Goal: Task Accomplishment & Management: Complete application form

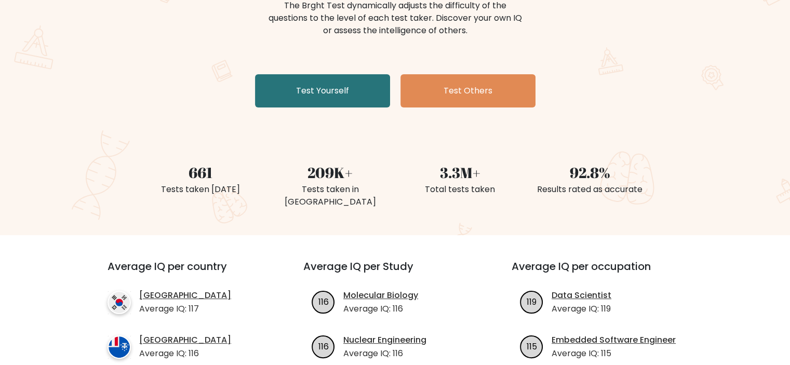
scroll to position [137, 0]
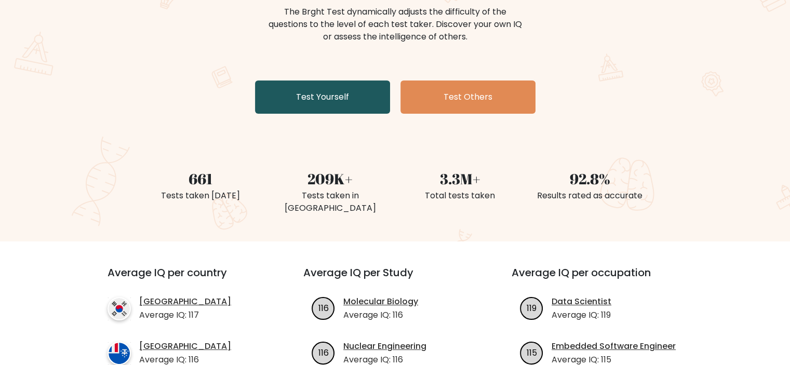
click at [343, 95] on link "Test Yourself" at bounding box center [322, 97] width 135 height 33
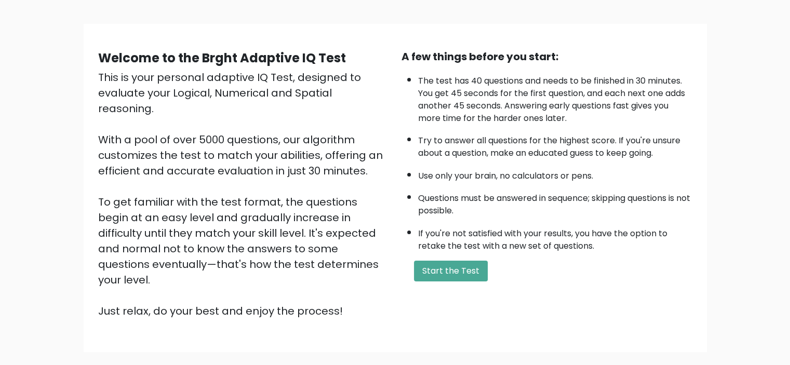
scroll to position [59, 0]
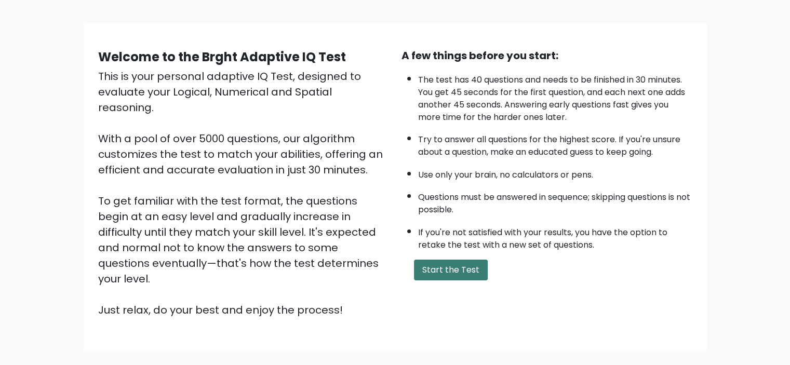
click at [461, 261] on button "Start the Test" at bounding box center [451, 270] width 74 height 21
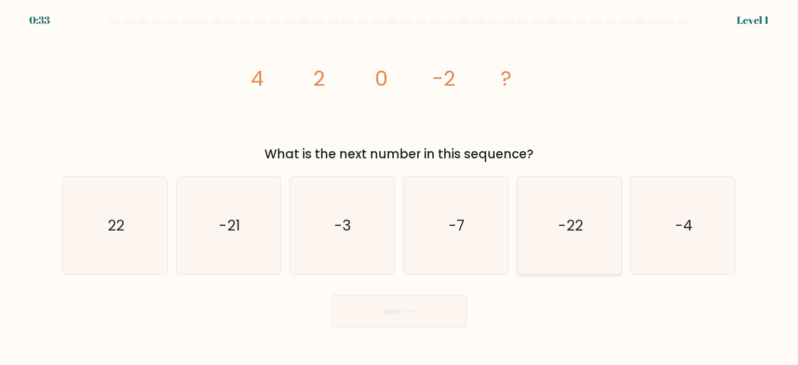
click at [578, 237] on icon "-22" at bounding box center [570, 226] width 98 height 98
click at [400, 188] on input "e. -22" at bounding box center [399, 185] width 1 height 5
radio input "true"
click at [397, 321] on button "Next" at bounding box center [398, 311] width 135 height 33
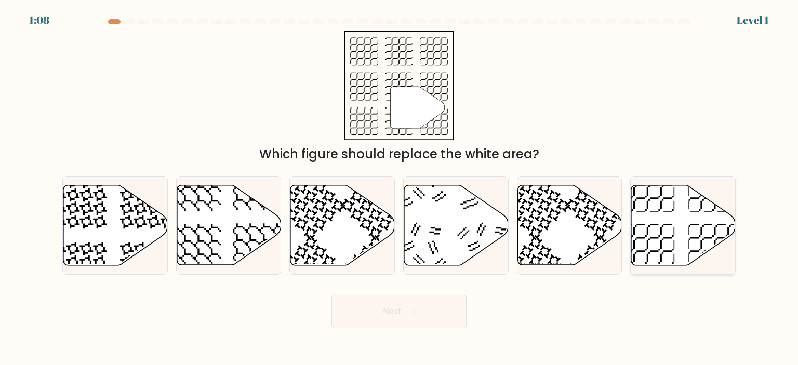
click at [648, 224] on icon at bounding box center [683, 225] width 104 height 80
click at [400, 188] on input "f." at bounding box center [399, 185] width 1 height 5
radio input "true"
click at [413, 310] on icon at bounding box center [409, 312] width 14 height 6
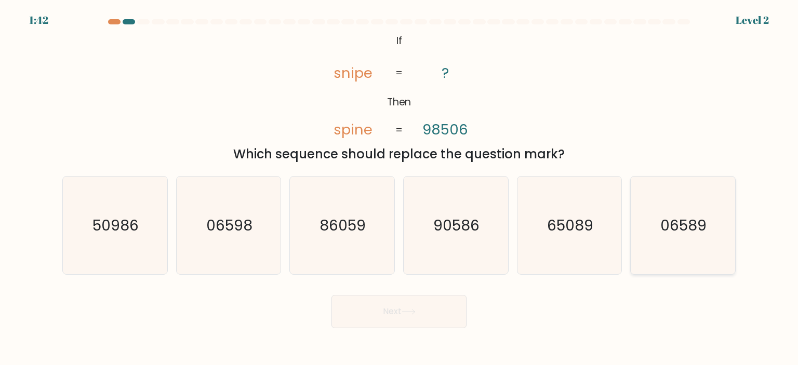
click at [680, 198] on icon "06589" at bounding box center [683, 226] width 98 height 98
click at [400, 188] on input "f. 06589" at bounding box center [399, 185] width 1 height 5
radio input "true"
click at [435, 309] on button "Next" at bounding box center [398, 311] width 135 height 33
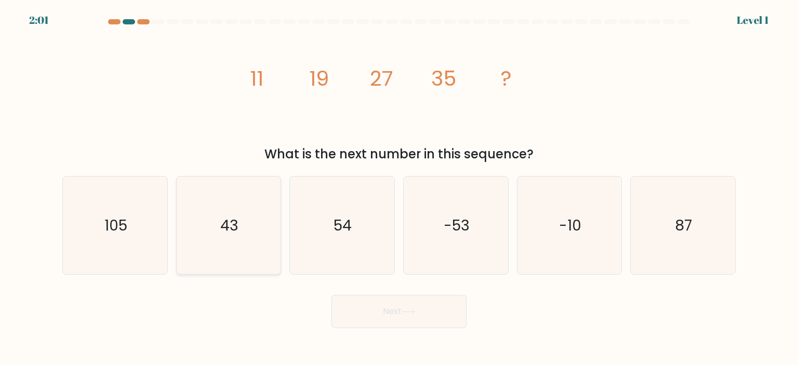
click at [274, 257] on icon "43" at bounding box center [229, 226] width 98 height 98
click at [399, 188] on input "b. 43" at bounding box center [399, 185] width 1 height 5
radio input "true"
click at [377, 315] on button "Next" at bounding box center [398, 311] width 135 height 33
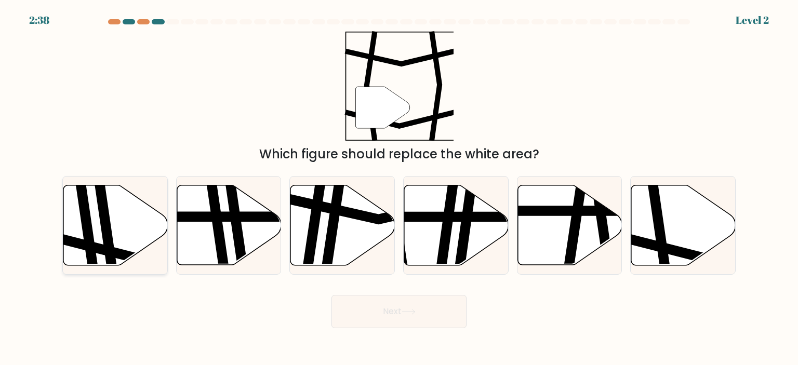
click at [83, 213] on icon at bounding box center [89, 184] width 16 height 210
click at [399, 188] on input "a." at bounding box center [399, 185] width 1 height 5
radio input "true"
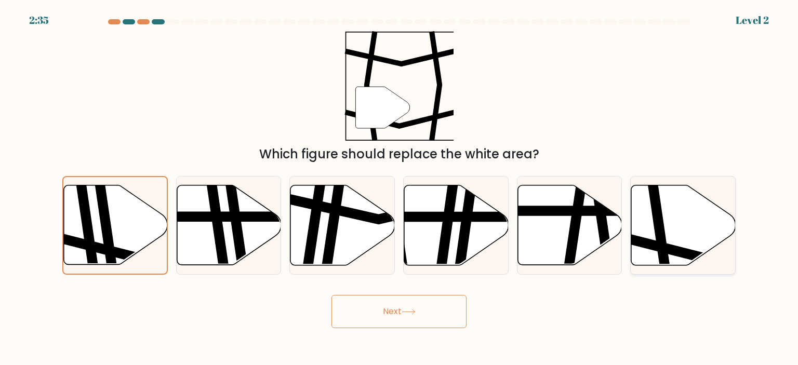
click at [669, 215] on icon at bounding box center [683, 225] width 104 height 80
click at [400, 188] on input "f." at bounding box center [399, 185] width 1 height 5
radio input "true"
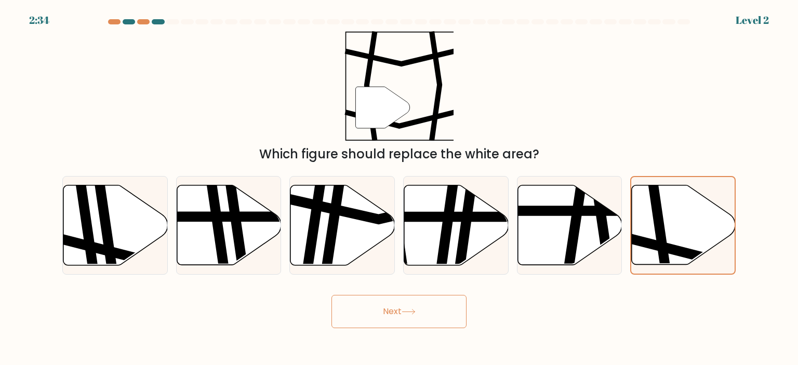
click at [409, 315] on icon at bounding box center [409, 312] width 14 height 6
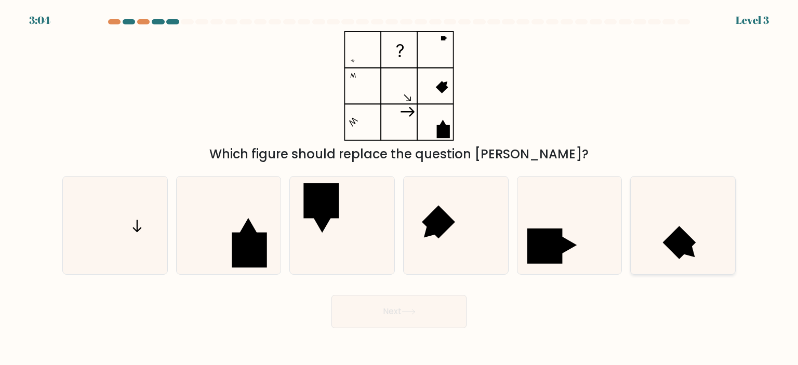
click at [684, 240] on rect at bounding box center [679, 242] width 33 height 33
click at [400, 188] on input "f." at bounding box center [399, 185] width 1 height 5
radio input "true"
click at [145, 244] on icon at bounding box center [115, 226] width 98 height 98
click at [399, 188] on input "a." at bounding box center [399, 185] width 1 height 5
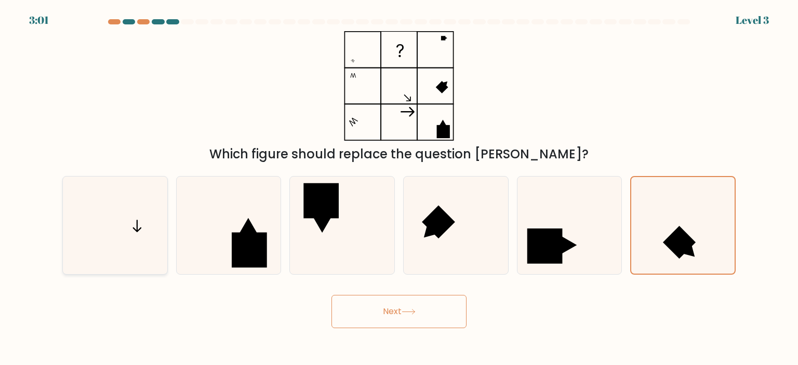
radio input "true"
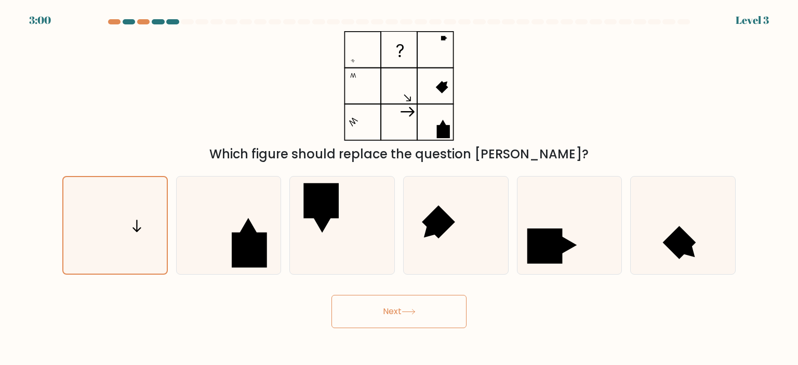
click at [427, 313] on button "Next" at bounding box center [398, 311] width 135 height 33
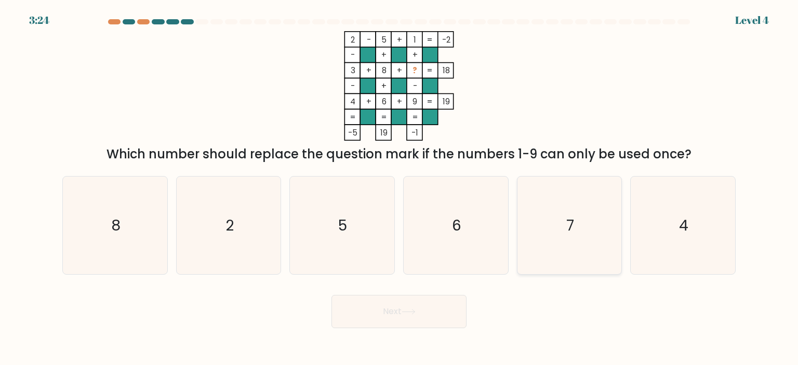
click at [558, 225] on icon "7" at bounding box center [570, 226] width 98 height 98
click at [400, 188] on input "e. 7" at bounding box center [399, 185] width 1 height 5
radio input "true"
click at [427, 310] on button "Next" at bounding box center [398, 311] width 135 height 33
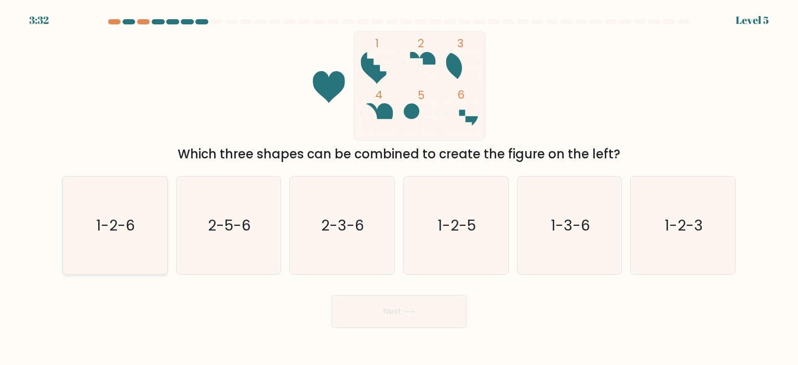
click at [139, 224] on icon "1-2-6" at bounding box center [115, 226] width 98 height 98
click at [399, 188] on input "a. 1-2-6" at bounding box center [399, 185] width 1 height 5
radio input "true"
click at [413, 312] on icon at bounding box center [409, 312] width 14 height 6
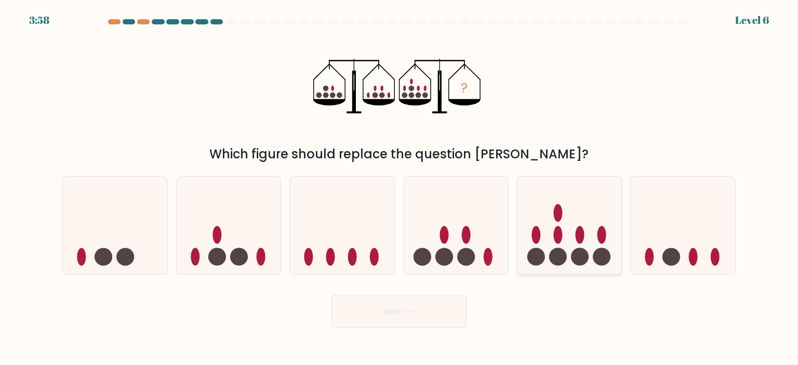
click at [574, 232] on icon at bounding box center [569, 225] width 104 height 86
click at [400, 188] on input "e." at bounding box center [399, 185] width 1 height 5
radio input "true"
click at [380, 309] on button "Next" at bounding box center [398, 311] width 135 height 33
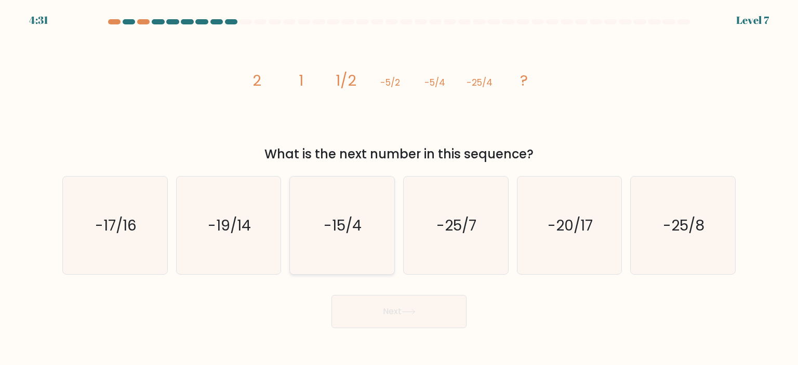
click at [365, 232] on icon "-15/4" at bounding box center [342, 226] width 98 height 98
click at [399, 188] on input "c. -15/4" at bounding box center [399, 185] width 1 height 5
radio input "true"
click at [667, 218] on text "-25/8" at bounding box center [684, 225] width 42 height 21
click at [400, 188] on input "f. -25/8" at bounding box center [399, 185] width 1 height 5
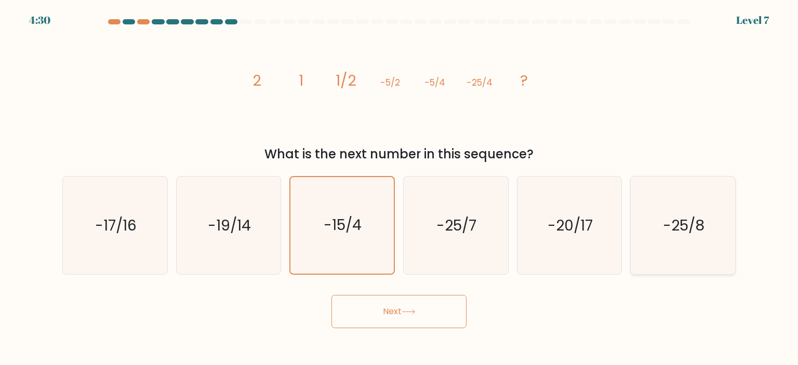
radio input "true"
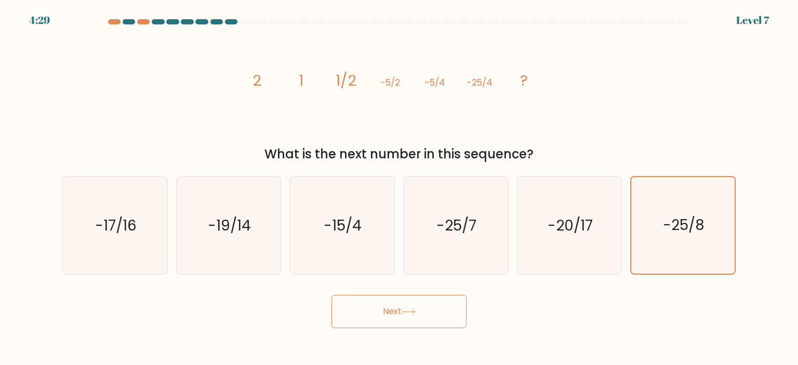
click at [432, 315] on button "Next" at bounding box center [398, 311] width 135 height 33
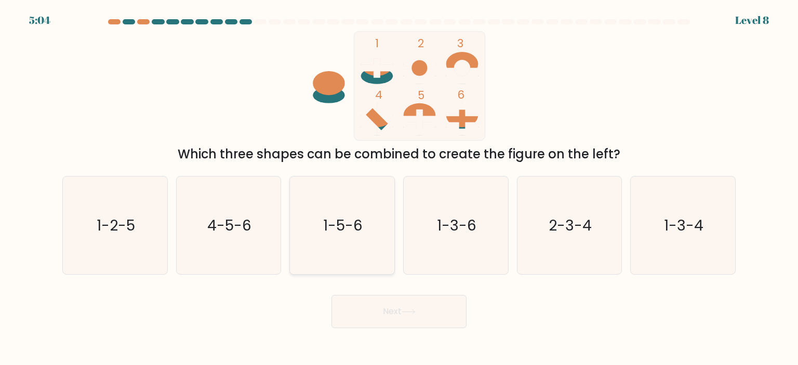
click at [314, 239] on icon "1-5-6" at bounding box center [342, 226] width 98 height 98
click at [399, 188] on input "c. 1-5-6" at bounding box center [399, 185] width 1 height 5
radio input "true"
click at [379, 303] on button "Next" at bounding box center [398, 311] width 135 height 33
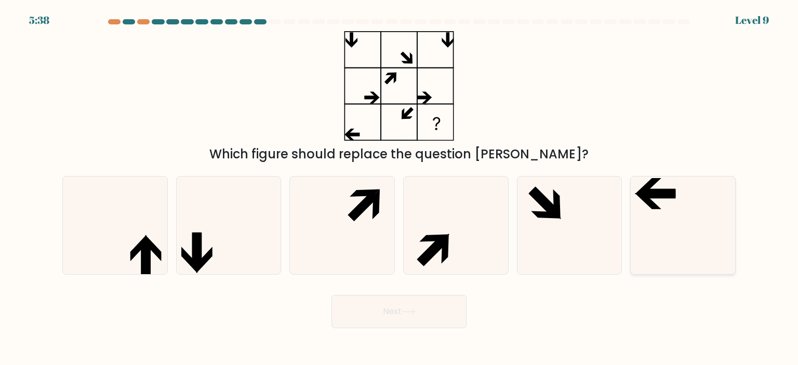
click at [665, 231] on icon at bounding box center [683, 226] width 98 height 98
click at [400, 188] on input "f." at bounding box center [399, 185] width 1 height 5
radio input "true"
click at [366, 324] on button "Next" at bounding box center [398, 311] width 135 height 33
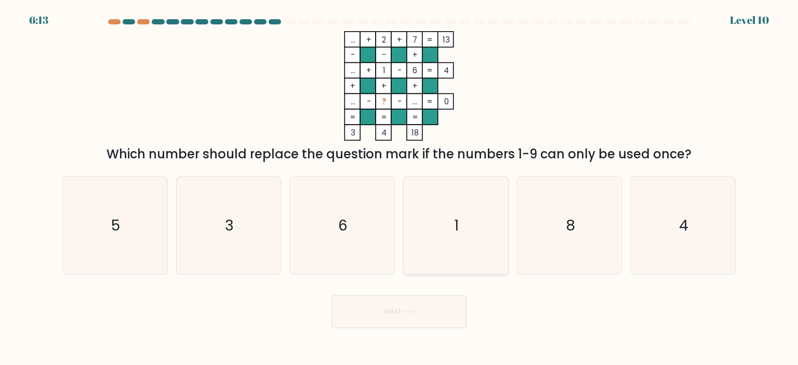
click at [441, 198] on icon "1" at bounding box center [456, 226] width 98 height 98
click at [400, 188] on input "d. 1" at bounding box center [399, 185] width 1 height 5
radio input "true"
click at [394, 322] on button "Next" at bounding box center [398, 311] width 135 height 33
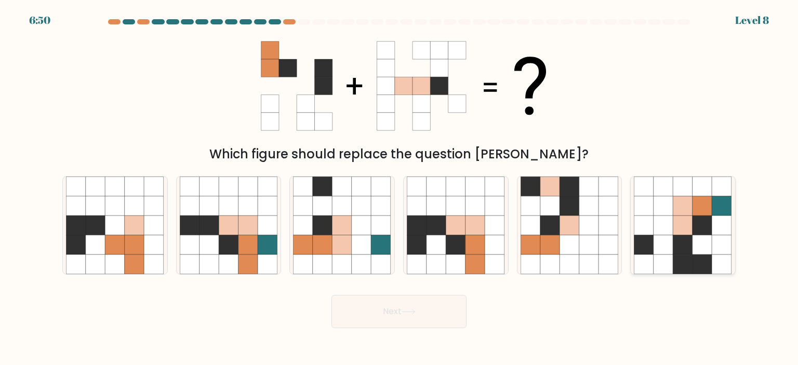
click at [718, 255] on icon at bounding box center [722, 245] width 20 height 20
click at [400, 188] on input "f." at bounding box center [399, 185] width 1 height 5
radio input "true"
click at [426, 324] on button "Next" at bounding box center [398, 311] width 135 height 33
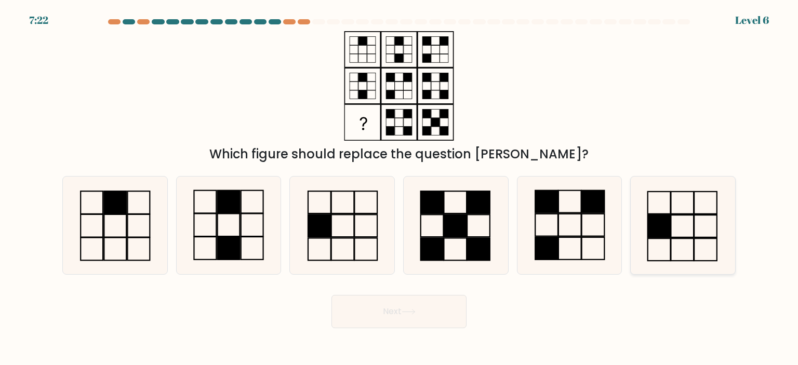
click at [678, 210] on icon at bounding box center [683, 226] width 98 height 98
click at [400, 188] on input "f." at bounding box center [399, 185] width 1 height 5
radio input "true"
click at [406, 321] on button "Next" at bounding box center [398, 311] width 135 height 33
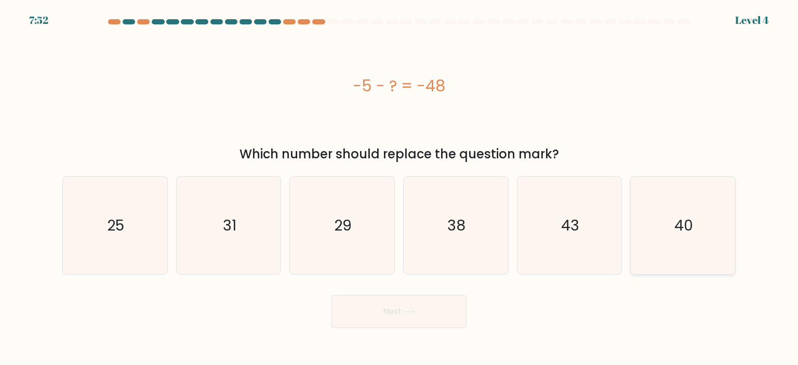
click at [668, 218] on icon "40" at bounding box center [683, 226] width 98 height 98
click at [400, 188] on input "f. 40" at bounding box center [399, 185] width 1 height 5
radio input "true"
click at [422, 300] on button "Next" at bounding box center [398, 311] width 135 height 33
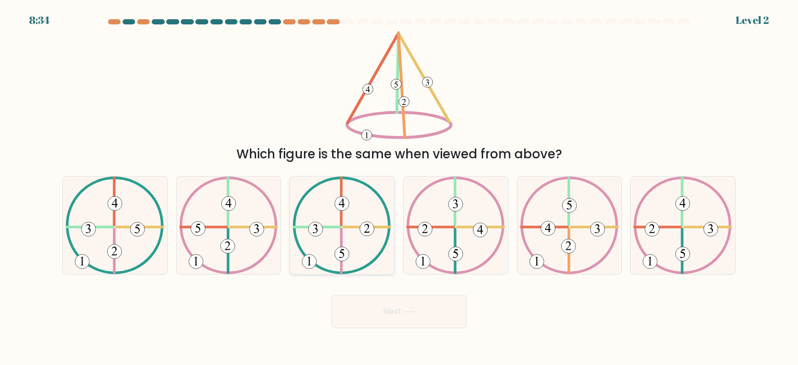
click at [360, 258] on icon at bounding box center [342, 226] width 99 height 98
click at [399, 188] on input "c." at bounding box center [399, 185] width 1 height 5
radio input "true"
click at [393, 310] on button "Next" at bounding box center [398, 311] width 135 height 33
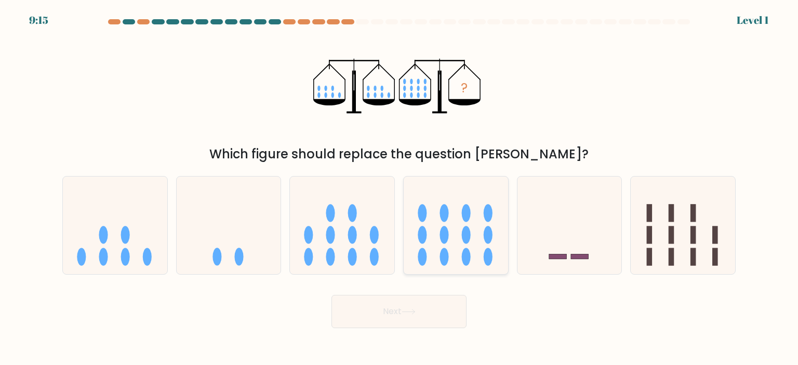
click at [464, 256] on ellipse at bounding box center [466, 257] width 9 height 18
click at [400, 188] on input "d." at bounding box center [399, 185] width 1 height 5
radio input "true"
click at [170, 227] on div "a." at bounding box center [115, 225] width 114 height 99
click at [145, 237] on icon at bounding box center [115, 225] width 104 height 86
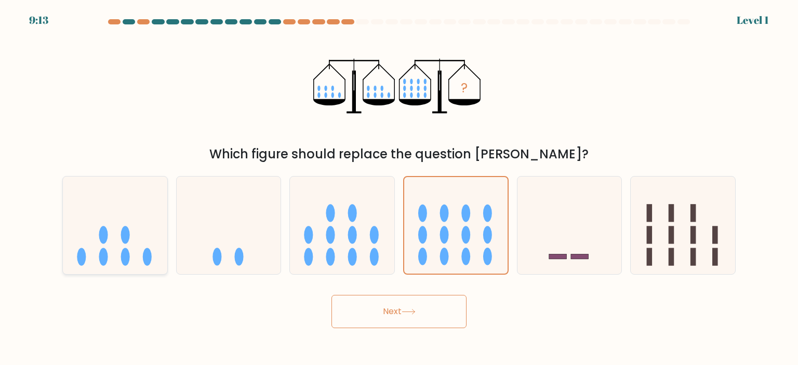
click at [399, 188] on input "a." at bounding box center [399, 185] width 1 height 5
radio input "true"
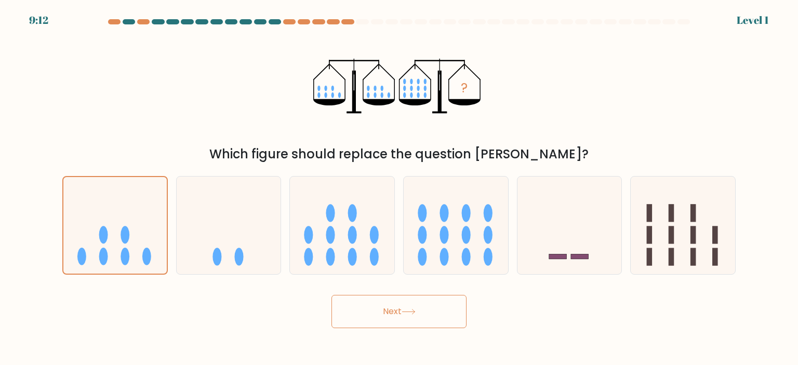
click at [339, 310] on button "Next" at bounding box center [398, 311] width 135 height 33
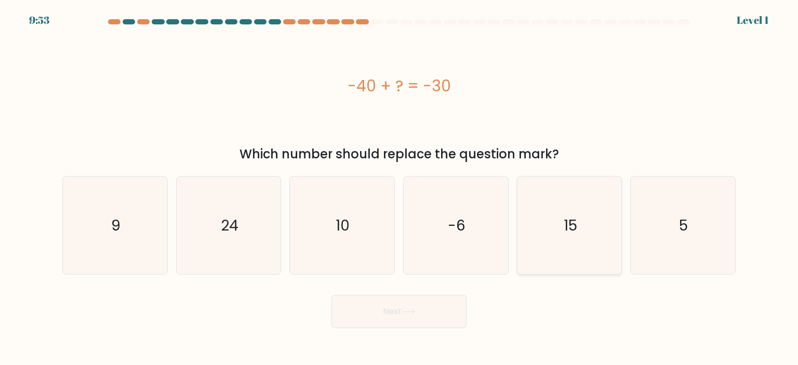
click at [542, 218] on icon "15" at bounding box center [570, 226] width 98 height 98
click at [400, 188] on input "e. 15" at bounding box center [399, 185] width 1 height 5
radio input "true"
click at [408, 317] on button "Next" at bounding box center [398, 311] width 135 height 33
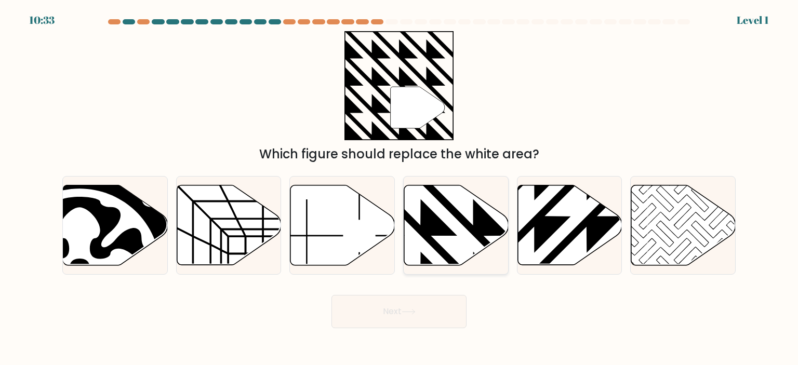
click at [430, 231] on icon at bounding box center [420, 183] width 210 height 210
click at [400, 188] on input "d." at bounding box center [399, 185] width 1 height 5
radio input "true"
click at [420, 316] on button "Next" at bounding box center [398, 311] width 135 height 33
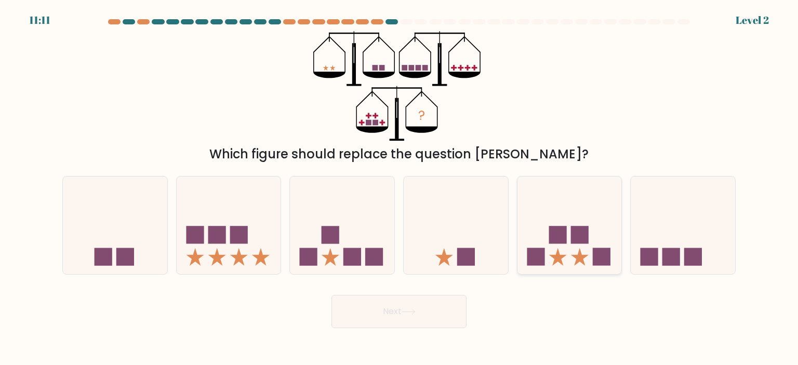
click at [577, 218] on icon at bounding box center [569, 225] width 104 height 86
click at [400, 188] on input "e." at bounding box center [399, 185] width 1 height 5
radio input "true"
click at [394, 324] on button "Next" at bounding box center [398, 311] width 135 height 33
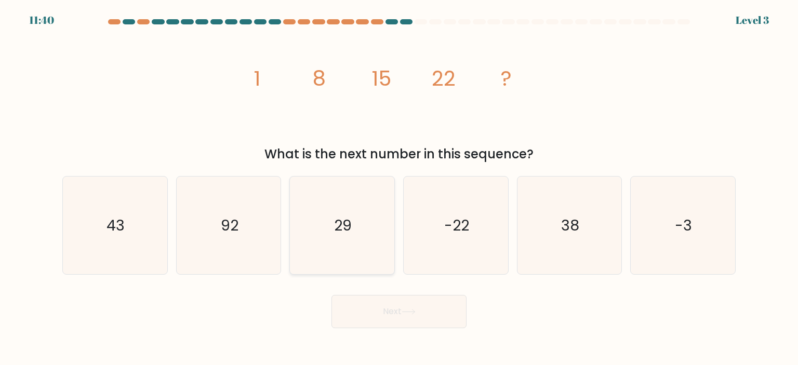
click at [366, 236] on icon "29" at bounding box center [342, 226] width 98 height 98
click at [399, 188] on input "c. 29" at bounding box center [399, 185] width 1 height 5
radio input "true"
click at [391, 312] on button "Next" at bounding box center [398, 311] width 135 height 33
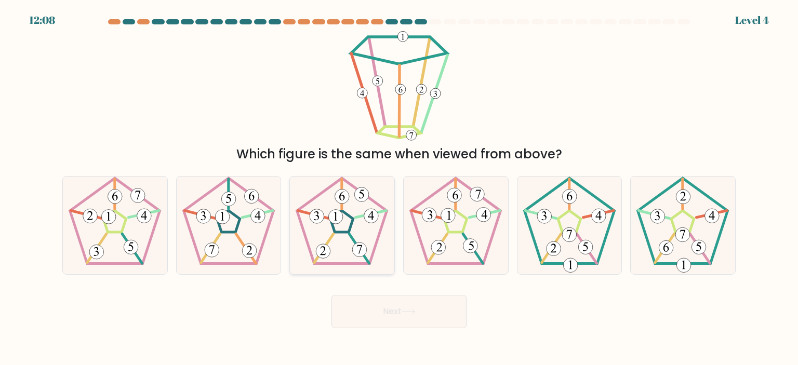
click at [375, 245] on 254 at bounding box center [342, 221] width 90 height 86
click at [399, 188] on input "c." at bounding box center [399, 185] width 1 height 5
radio input "true"
click at [382, 302] on button "Next" at bounding box center [398, 311] width 135 height 33
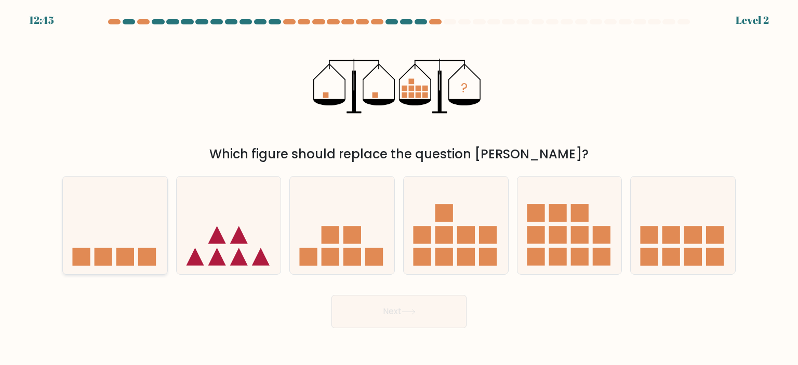
click at [119, 234] on icon at bounding box center [115, 225] width 104 height 86
click at [399, 188] on input "a." at bounding box center [399, 185] width 1 height 5
radio input "true"
click at [353, 309] on button "Next" at bounding box center [398, 311] width 135 height 33
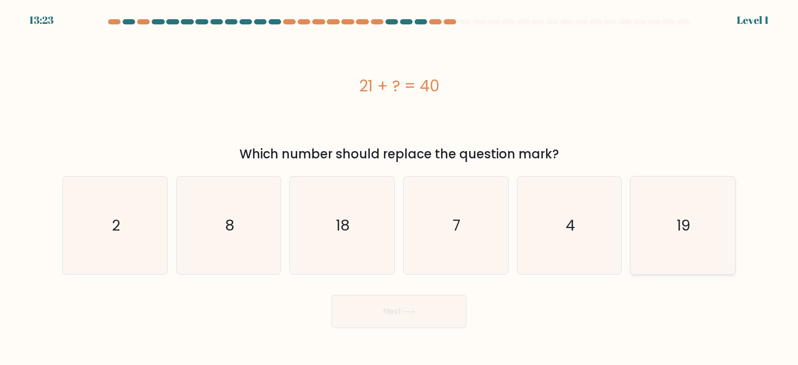
click at [688, 223] on text "19" at bounding box center [684, 225] width 14 height 21
click at [400, 188] on input "f. 19" at bounding box center [399, 185] width 1 height 5
radio input "true"
click at [423, 323] on button "Next" at bounding box center [398, 311] width 135 height 33
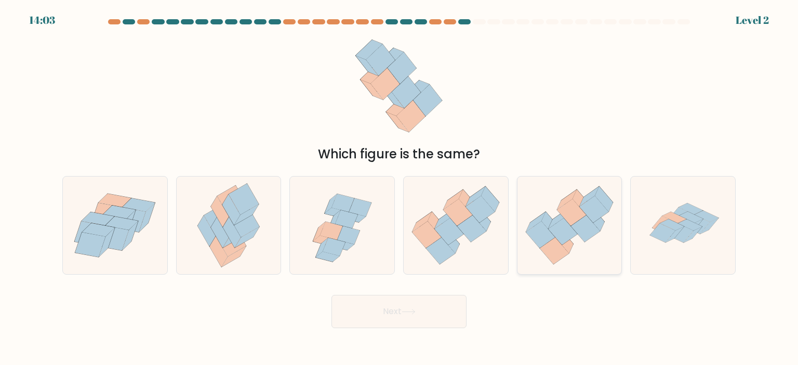
click at [574, 205] on icon at bounding box center [571, 212] width 29 height 27
click at [400, 188] on input "e." at bounding box center [399, 185] width 1 height 5
radio input "true"
click at [484, 235] on icon at bounding box center [456, 226] width 104 height 90
click at [400, 188] on input "d." at bounding box center [399, 185] width 1 height 5
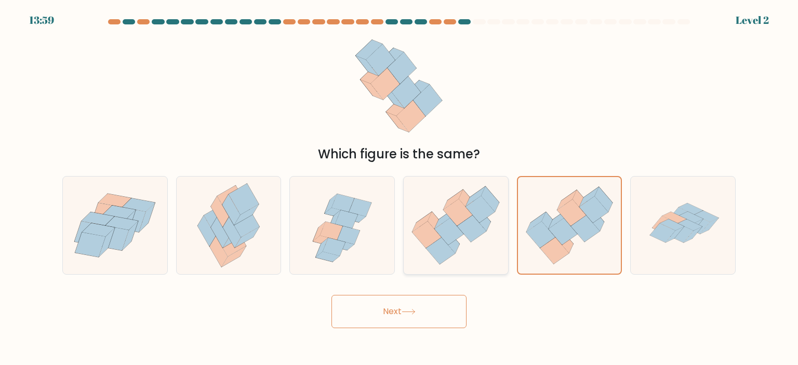
radio input "true"
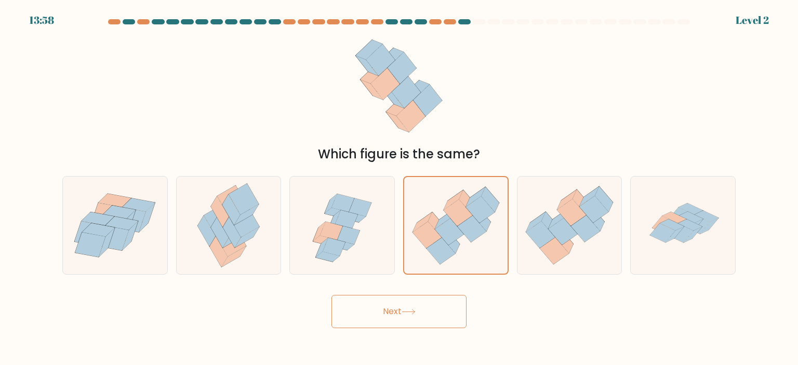
click at [441, 305] on button "Next" at bounding box center [398, 311] width 135 height 33
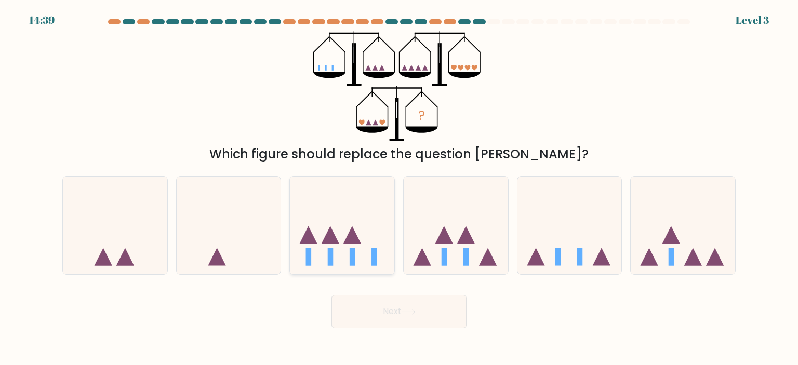
click at [369, 270] on div at bounding box center [341, 225] width 105 height 99
click at [399, 188] on input "c." at bounding box center [399, 185] width 1 height 5
radio input "true"
click at [397, 325] on button "Next" at bounding box center [398, 311] width 135 height 33
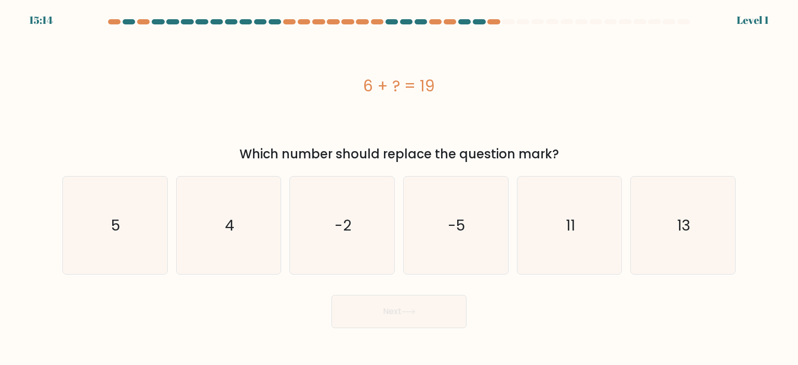
click at [665, 208] on icon "13" at bounding box center [683, 226] width 98 height 98
click at [400, 188] on input "f. 13" at bounding box center [399, 185] width 1 height 5
radio input "true"
click at [449, 317] on button "Next" at bounding box center [398, 311] width 135 height 33
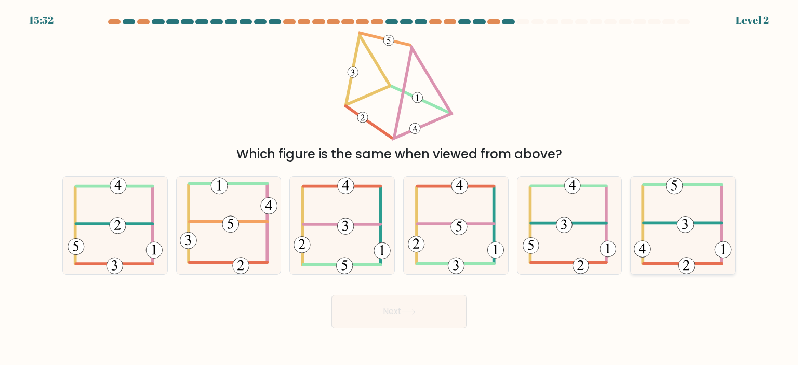
click at [705, 184] on 405 at bounding box center [683, 184] width 78 height 0
click at [400, 185] on input "f." at bounding box center [399, 185] width 1 height 5
radio input "true"
click at [453, 312] on button "Next" at bounding box center [398, 311] width 135 height 33
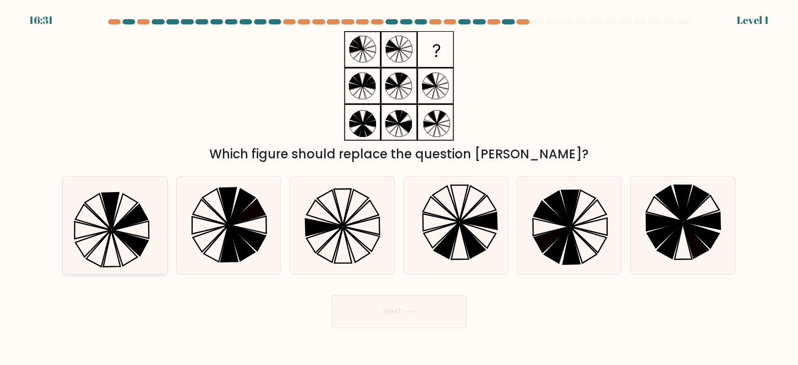
click at [159, 229] on icon at bounding box center [115, 226] width 98 height 98
click at [399, 188] on input "a." at bounding box center [399, 185] width 1 height 5
radio input "true"
click at [373, 317] on button "Next" at bounding box center [398, 311] width 135 height 33
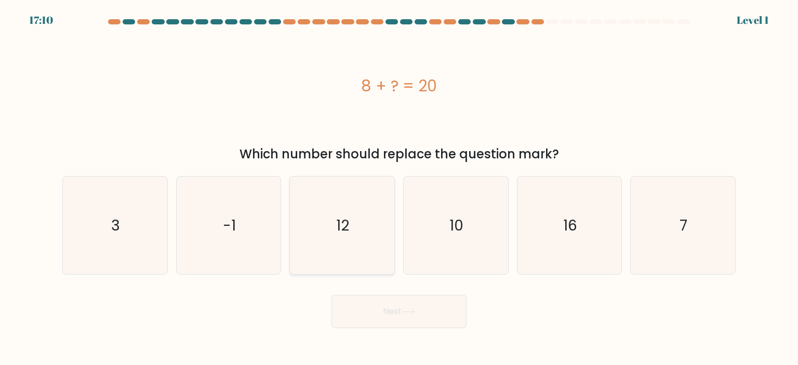
click at [343, 270] on icon "12" at bounding box center [342, 226] width 98 height 98
click at [399, 188] on input "c. 12" at bounding box center [399, 185] width 1 height 5
radio input "true"
click at [381, 307] on button "Next" at bounding box center [398, 311] width 135 height 33
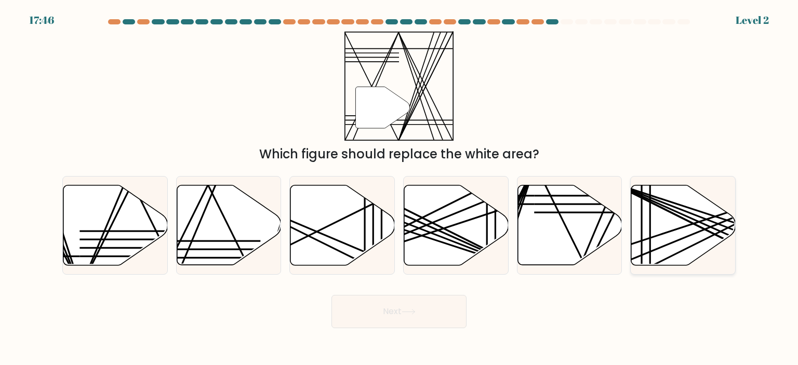
click at [686, 209] on icon at bounding box center [683, 225] width 104 height 80
click at [400, 188] on input "f." at bounding box center [399, 185] width 1 height 5
radio input "true"
click at [563, 228] on icon at bounding box center [569, 225] width 104 height 80
click at [400, 188] on input "e." at bounding box center [399, 185] width 1 height 5
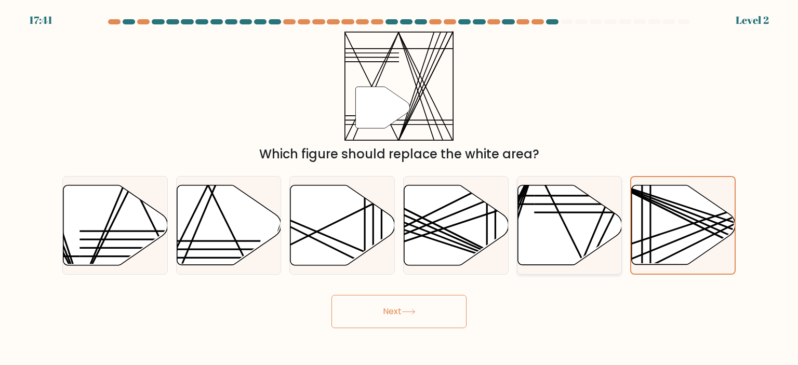
radio input "true"
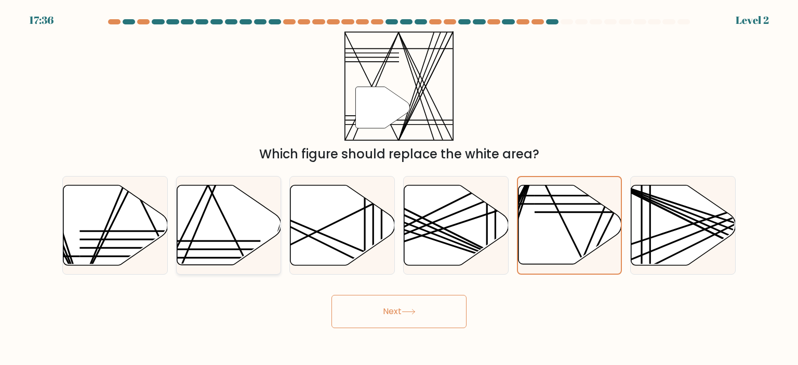
click at [196, 230] on line at bounding box center [215, 183] width 87 height 207
click at [399, 188] on input "b." at bounding box center [399, 185] width 1 height 5
radio input "true"
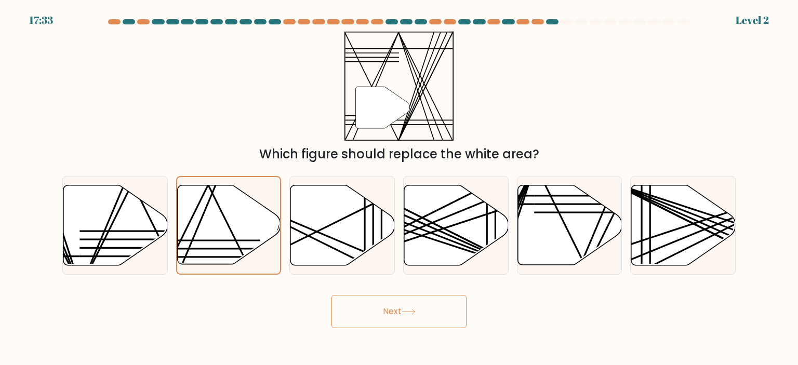
click at [408, 311] on icon at bounding box center [409, 312] width 14 height 6
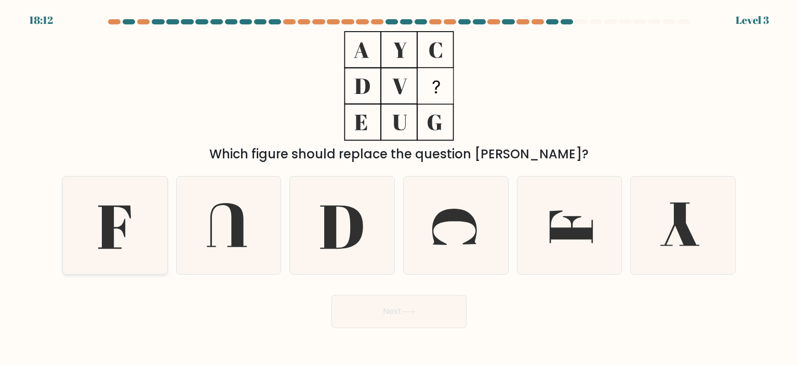
click at [151, 229] on icon at bounding box center [115, 226] width 98 height 98
click at [399, 188] on input "a." at bounding box center [399, 185] width 1 height 5
radio input "true"
click at [325, 211] on icon at bounding box center [342, 227] width 43 height 43
click at [399, 188] on input "c." at bounding box center [399, 185] width 1 height 5
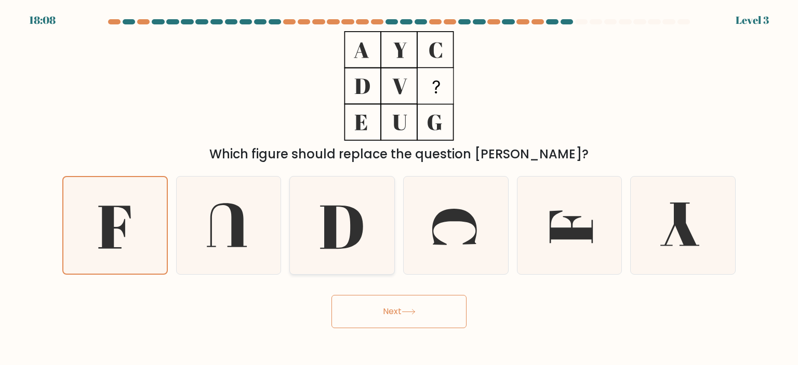
radio input "true"
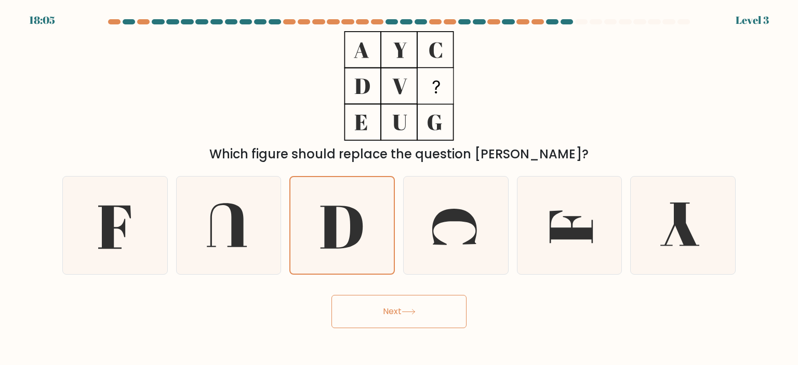
click at [418, 302] on button "Next" at bounding box center [398, 311] width 135 height 33
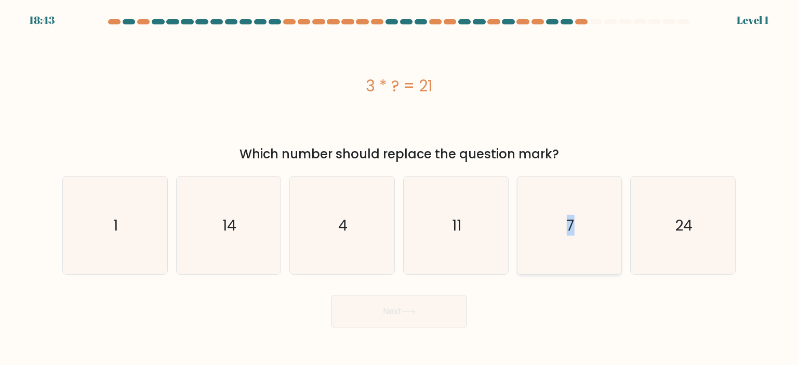
click at [543, 193] on icon "7" at bounding box center [570, 226] width 98 height 98
click at [400, 188] on input "e. 7" at bounding box center [399, 185] width 1 height 5
radio input "true"
click at [389, 306] on button "Next" at bounding box center [398, 311] width 135 height 33
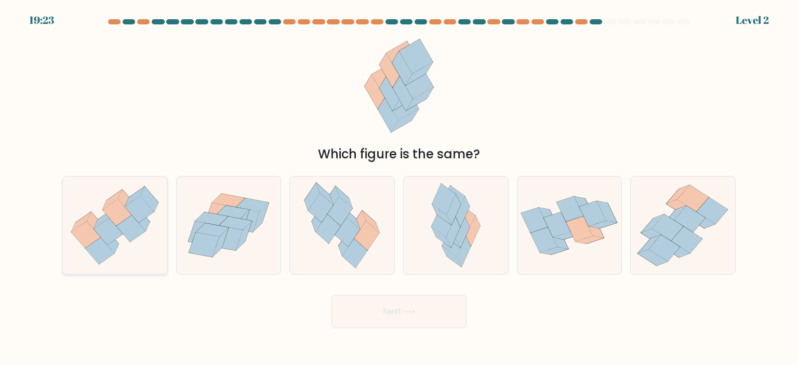
click at [92, 238] on icon at bounding box center [85, 234] width 29 height 27
click at [399, 188] on input "a." at bounding box center [399, 185] width 1 height 5
radio input "true"
click at [384, 319] on button "Next" at bounding box center [398, 311] width 135 height 33
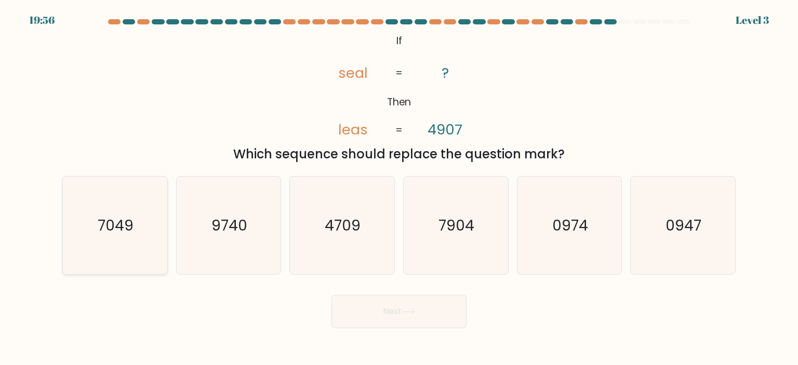
click at [102, 244] on icon "7049" at bounding box center [115, 226] width 98 height 98
click at [399, 188] on input "a. 7049" at bounding box center [399, 185] width 1 height 5
radio input "true"
click at [357, 310] on button "Next" at bounding box center [398, 311] width 135 height 33
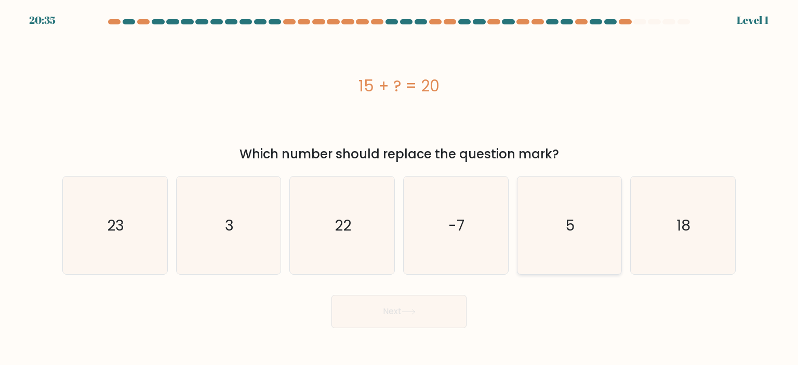
click at [574, 214] on icon "5" at bounding box center [570, 226] width 98 height 98
click at [400, 188] on input "e. 5" at bounding box center [399, 185] width 1 height 5
radio input "true"
click at [414, 306] on button "Next" at bounding box center [398, 311] width 135 height 33
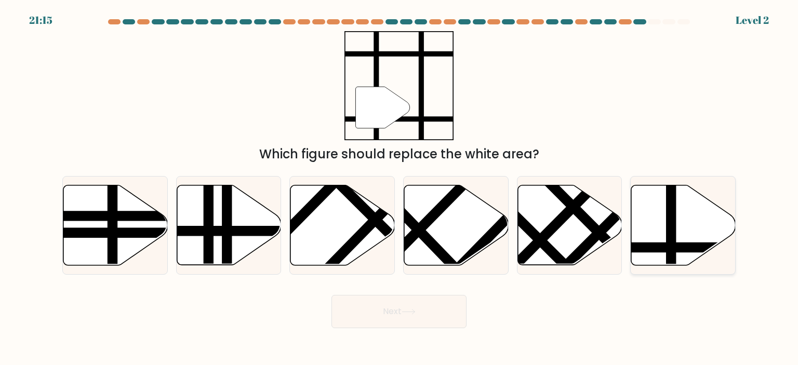
click at [678, 232] on icon at bounding box center [683, 225] width 104 height 80
click at [400, 188] on input "f." at bounding box center [399, 185] width 1 height 5
radio input "true"
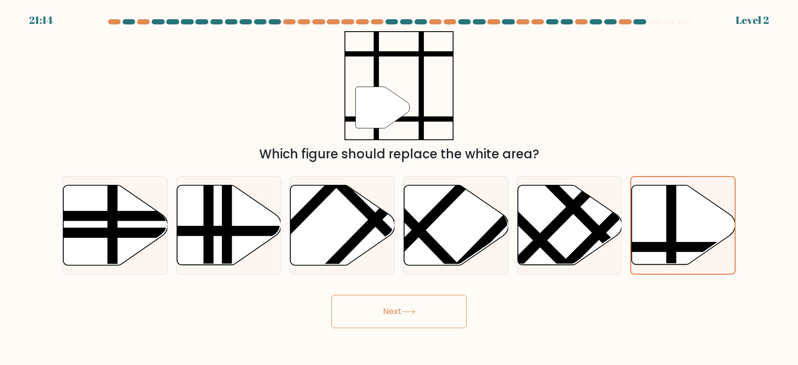
click at [430, 322] on button "Next" at bounding box center [398, 311] width 135 height 33
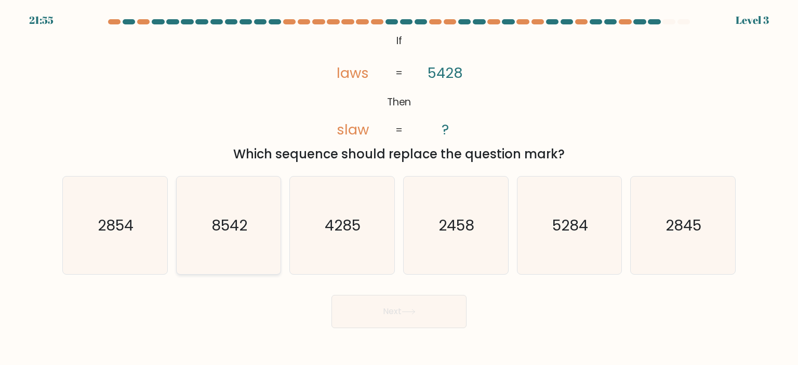
click at [248, 245] on icon "8542" at bounding box center [229, 226] width 98 height 98
click at [399, 188] on input "b. 8542" at bounding box center [399, 185] width 1 height 5
radio input "true"
click at [396, 309] on button "Next" at bounding box center [398, 311] width 135 height 33
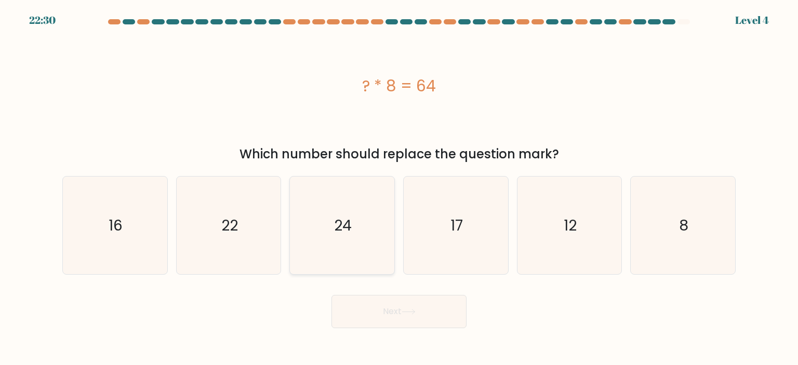
click at [345, 222] on text "24" at bounding box center [344, 225] width 18 height 21
click at [399, 188] on input "c. 24" at bounding box center [399, 185] width 1 height 5
radio input "true"
click at [684, 221] on text "8" at bounding box center [683, 225] width 9 height 21
click at [400, 188] on input "f. 8" at bounding box center [399, 185] width 1 height 5
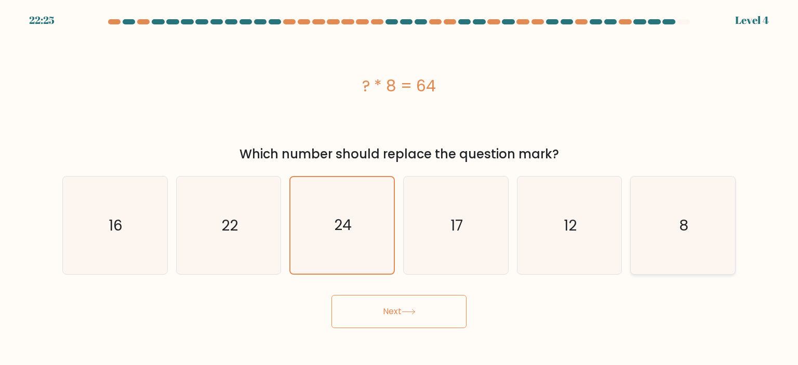
radio input "true"
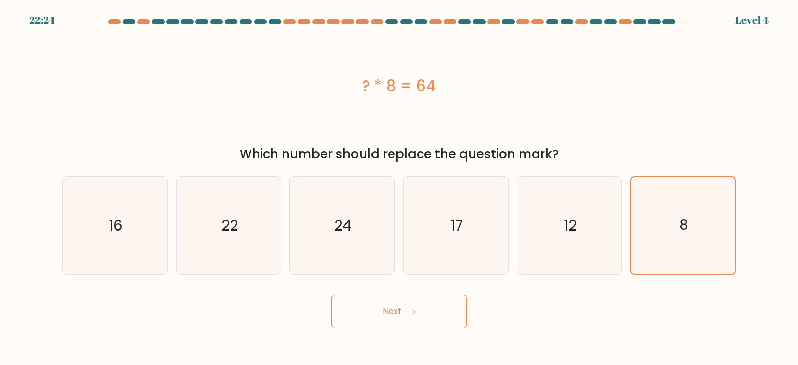
click at [382, 318] on button "Next" at bounding box center [398, 311] width 135 height 33
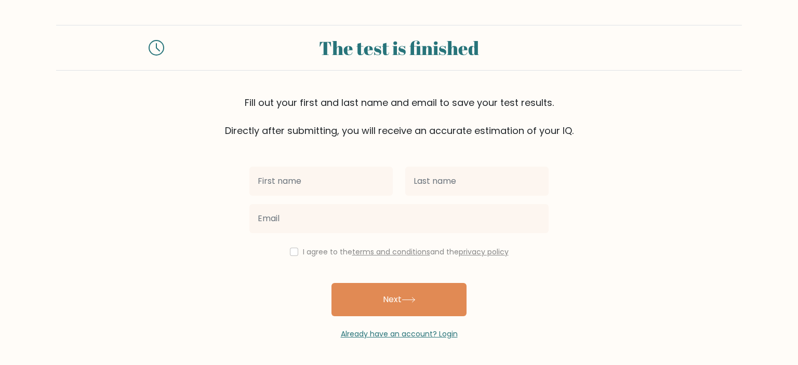
click at [367, 189] on input "text" at bounding box center [320, 181] width 143 height 29
type input "[PERSON_NAME]"
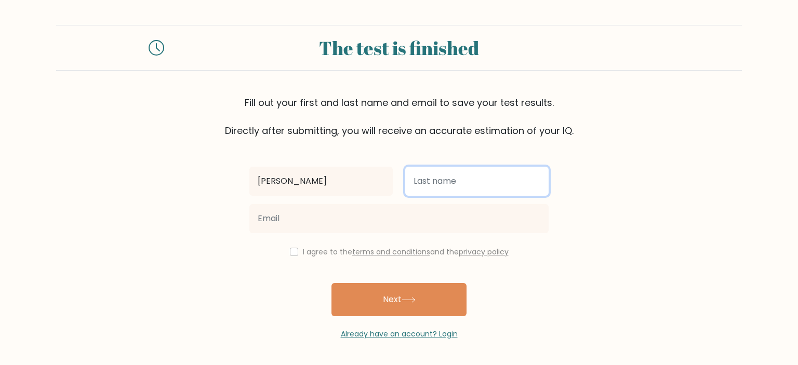
click at [442, 188] on input "text" at bounding box center [476, 181] width 143 height 29
type input "Cascolan"
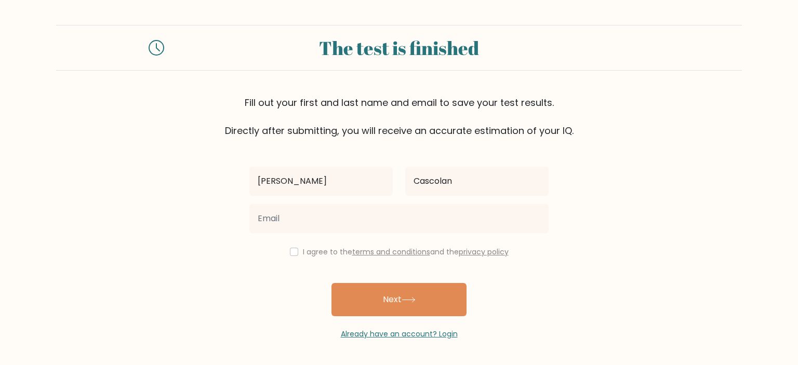
click at [399, 235] on div at bounding box center [399, 218] width 312 height 37
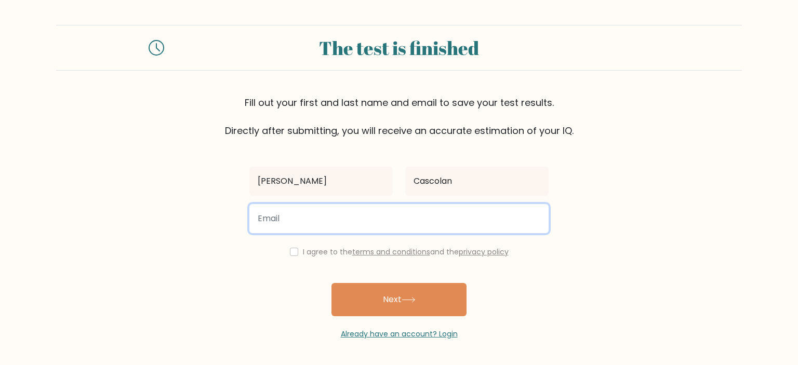
click at [379, 222] on input "email" at bounding box center [398, 218] width 299 height 29
type input "keishacarino7@gmail.com"
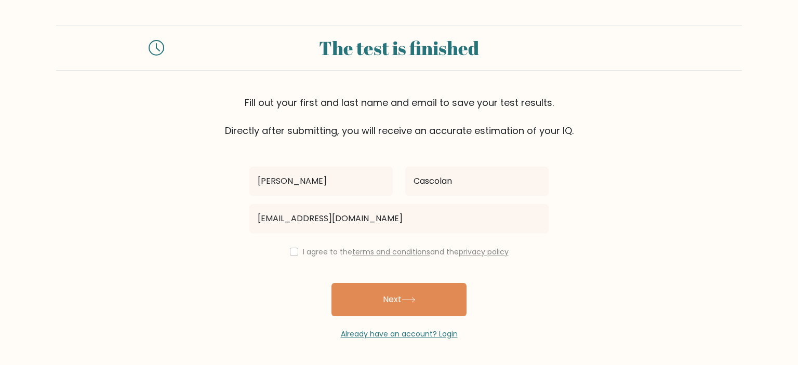
click at [285, 255] on div "I agree to the terms and conditions and the privacy policy" at bounding box center [399, 252] width 312 height 12
click at [298, 262] on div "Krisha Mary Cascolan keishacarino7@gmail.com I agree to the terms and condition…" at bounding box center [399, 239] width 312 height 202
click at [290, 252] on input "checkbox" at bounding box center [294, 252] width 8 height 8
checkbox input "true"
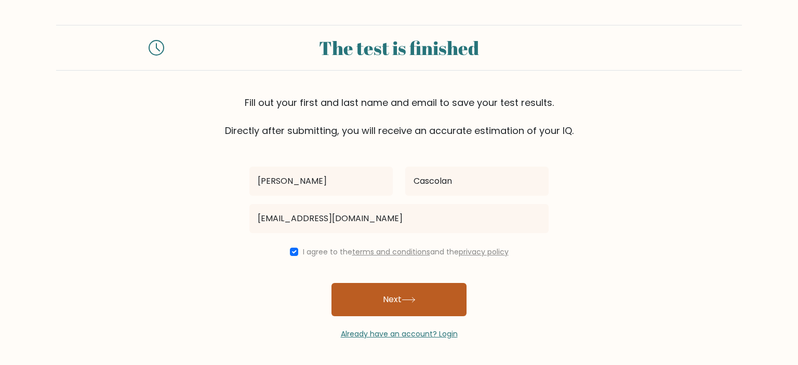
click at [389, 288] on button "Next" at bounding box center [398, 299] width 135 height 33
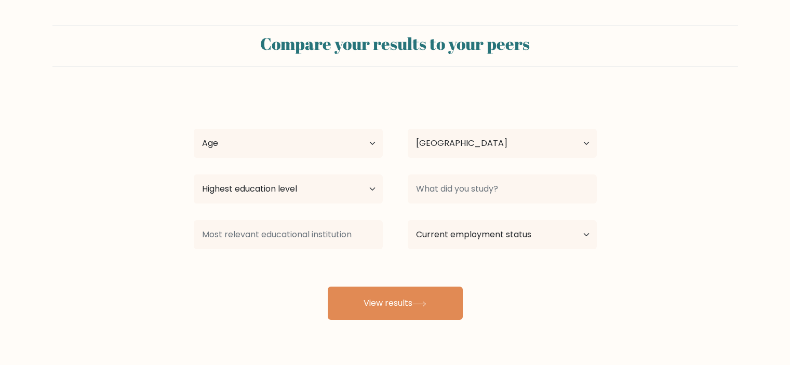
select select "PH"
click at [307, 142] on select "Age Under 18 years old 18-24 years old 25-34 years old 35-44 years old 45-54 ye…" at bounding box center [288, 143] width 189 height 29
select select "18_24"
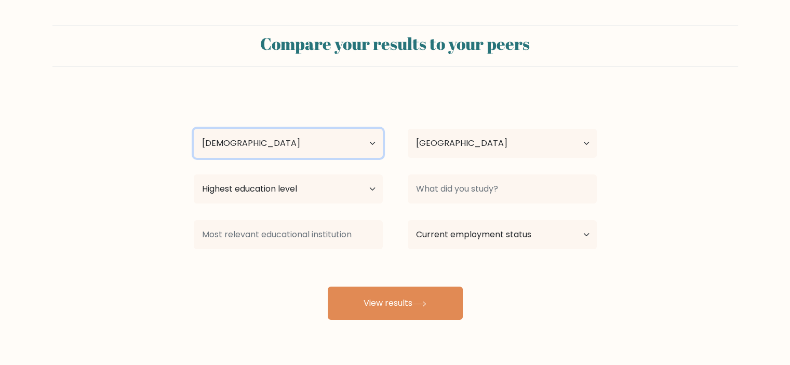
click at [194, 129] on select "Age Under 18 years old 18-24 years old 25-34 years old 35-44 years old 45-54 ye…" at bounding box center [288, 143] width 189 height 29
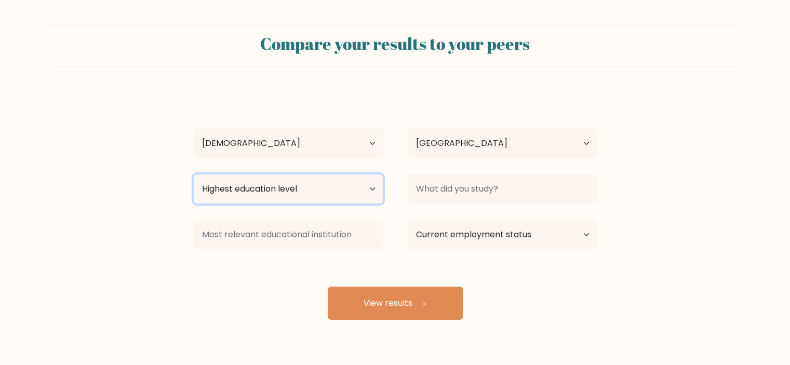
click at [275, 180] on select "Highest education level No schooling Primary Lower Secondary Upper Secondary Oc…" at bounding box center [288, 189] width 189 height 29
select select "bachelors_degree"
click at [194, 175] on select "Highest education level No schooling Primary Lower Secondary Upper Secondary Oc…" at bounding box center [288, 189] width 189 height 29
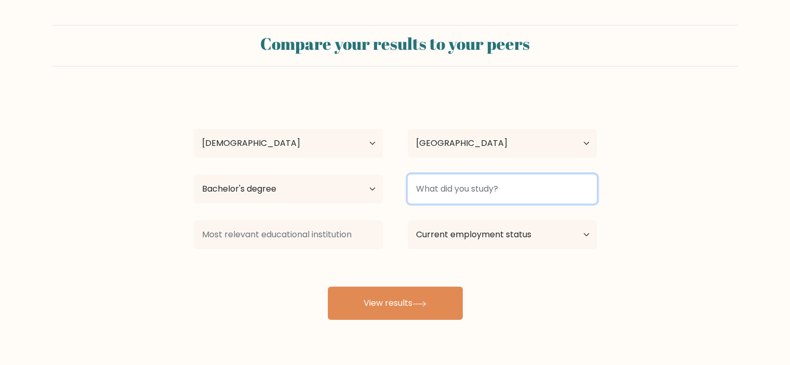
click at [468, 186] on input at bounding box center [502, 189] width 189 height 29
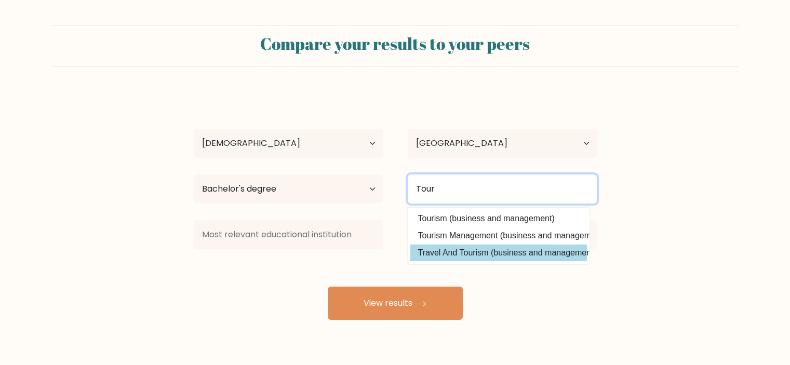
type input "Tour"
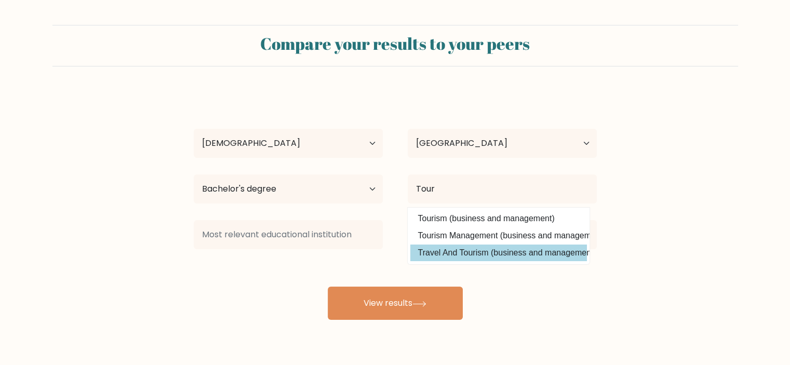
click at [538, 260] on div "Krisha Mary Cascolan Age Under 18 years old 18-24 years old 25-34 years old 35-…" at bounding box center [396, 205] width 416 height 229
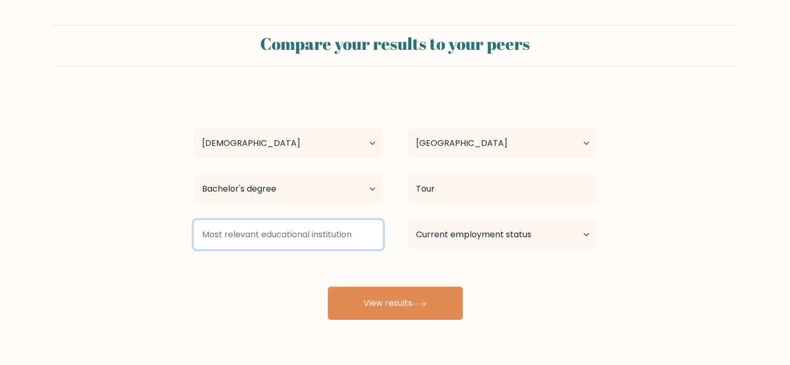
click at [312, 238] on input at bounding box center [288, 234] width 189 height 29
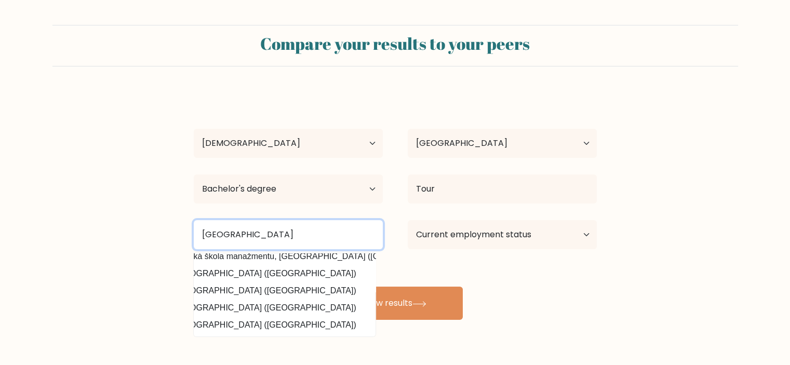
scroll to position [101, 29]
type input "Urdaneta City University"
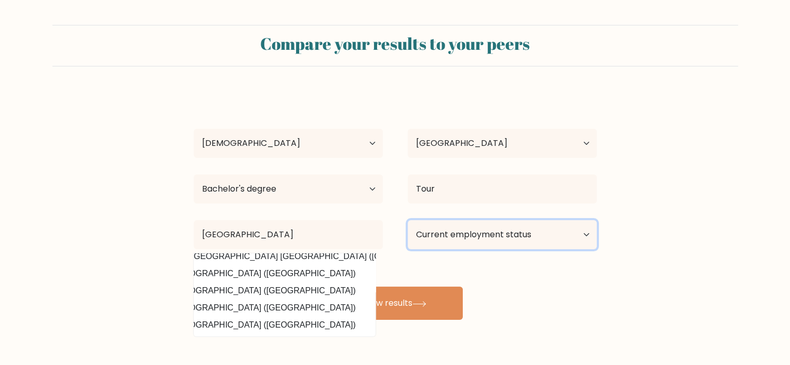
click at [471, 240] on select "Current employment status Employed Student Retired Other / prefer not to answer" at bounding box center [502, 234] width 189 height 29
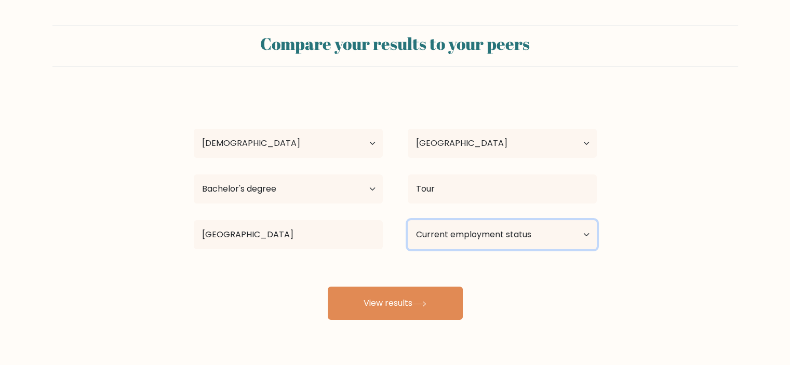
select select "other"
click at [408, 220] on select "Current employment status Employed Student Retired Other / prefer not to answer" at bounding box center [502, 234] width 189 height 29
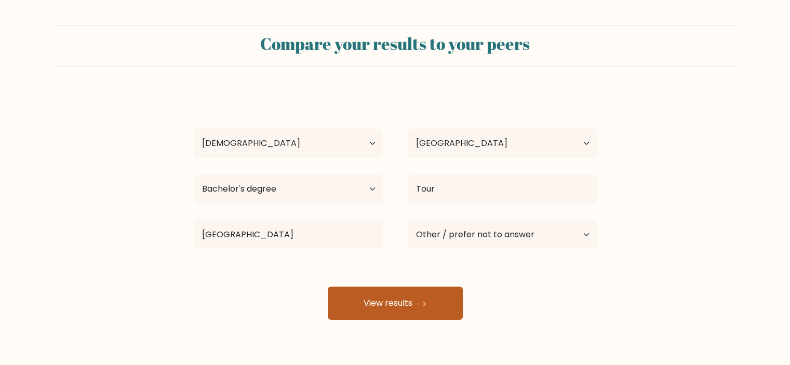
click at [439, 310] on button "View results" at bounding box center [395, 303] width 135 height 33
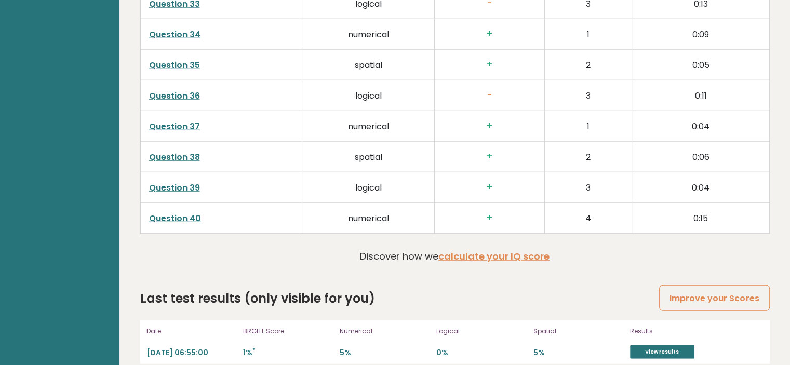
scroll to position [2667, 0]
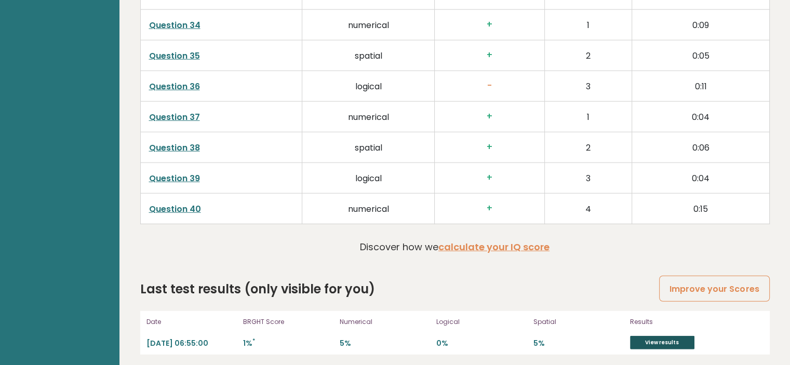
click at [667, 340] on link "View results" at bounding box center [662, 343] width 64 height 14
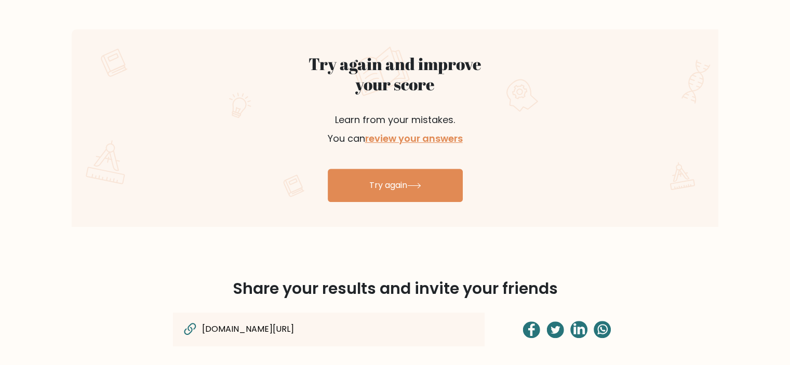
scroll to position [565, 0]
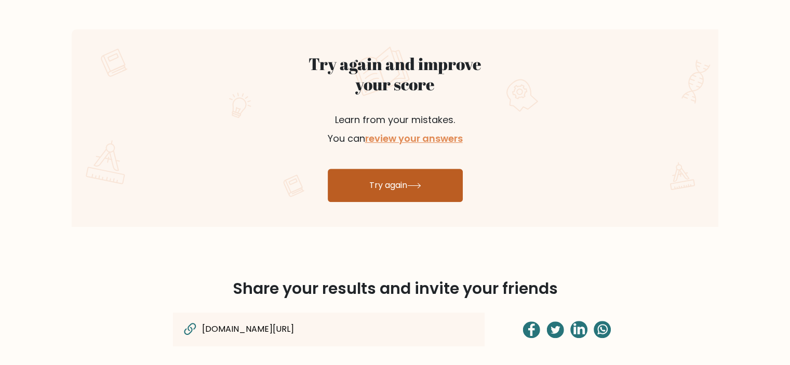
click at [405, 182] on link "Try again" at bounding box center [395, 185] width 135 height 33
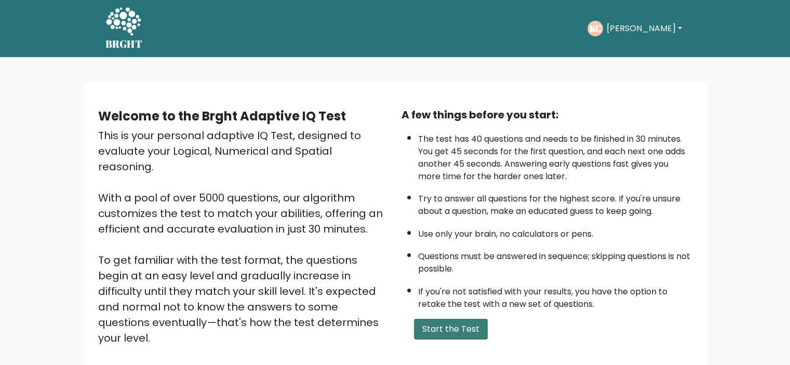
click at [440, 325] on button "Start the Test" at bounding box center [451, 329] width 74 height 21
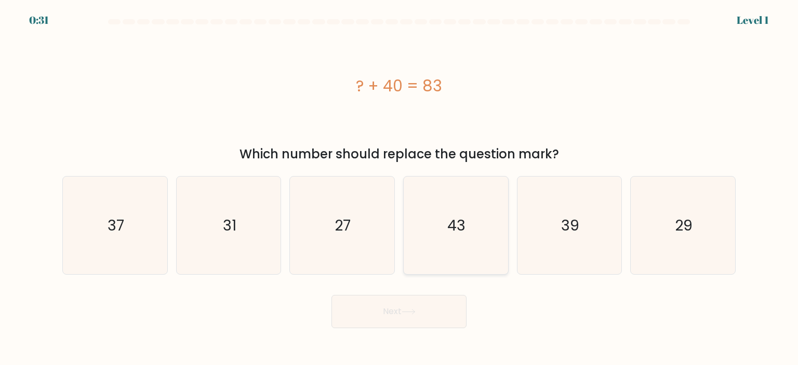
click at [451, 266] on icon "43" at bounding box center [456, 226] width 98 height 98
click at [400, 188] on input "d. 43" at bounding box center [399, 185] width 1 height 5
radio input "true"
drag, startPoint x: 416, startPoint y: 333, endPoint x: 419, endPoint y: 324, distance: 10.0
click at [419, 324] on body "0:30 Level 1 a." at bounding box center [399, 182] width 798 height 365
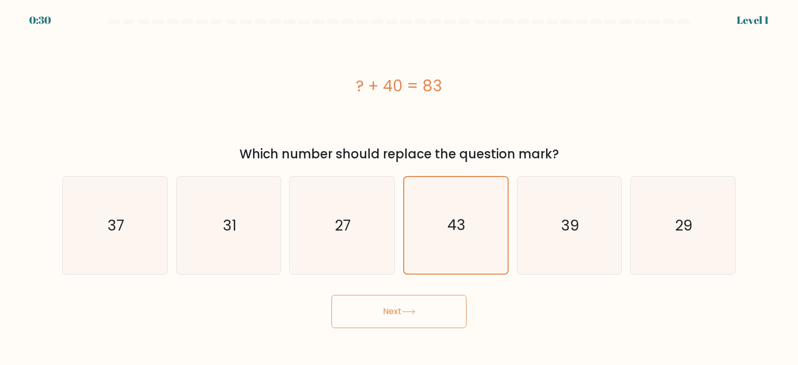
click at [419, 324] on button "Next" at bounding box center [398, 311] width 135 height 33
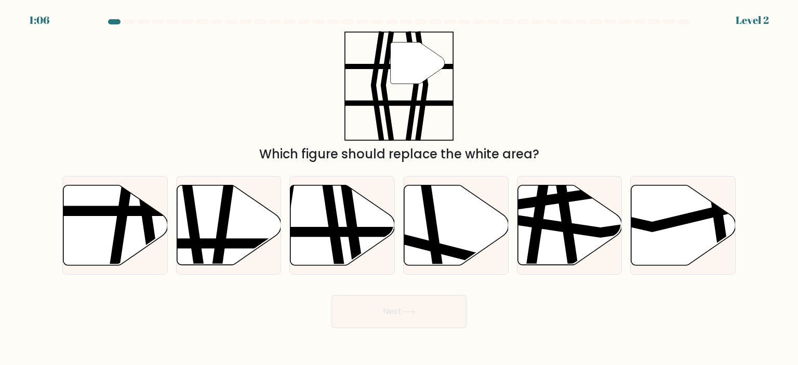
click at [514, 227] on div "e." at bounding box center [570, 225] width 114 height 99
click at [133, 218] on icon at bounding box center [115, 225] width 104 height 80
click at [399, 188] on input "a." at bounding box center [399, 185] width 1 height 5
radio input "true"
click at [241, 244] on line at bounding box center [262, 244] width 210 height 0
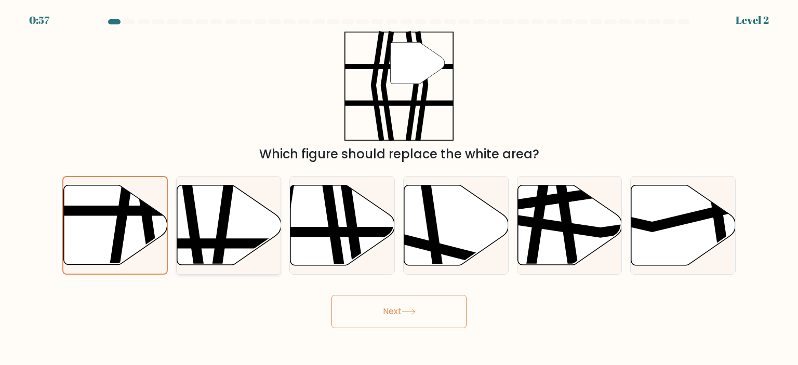
click at [399, 188] on input "b." at bounding box center [399, 185] width 1 height 5
radio input "true"
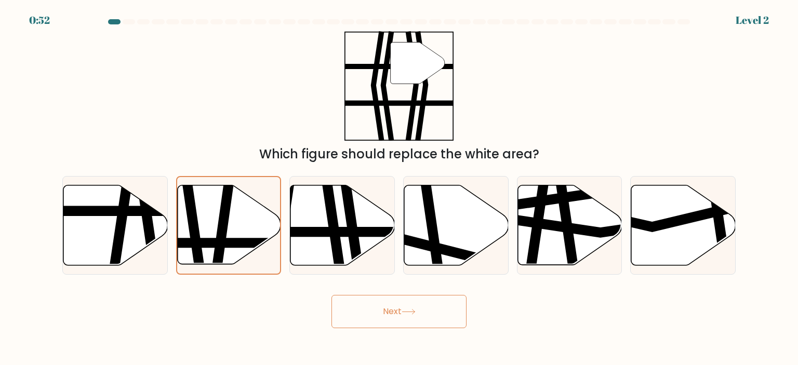
click at [401, 315] on button "Next" at bounding box center [398, 311] width 135 height 33
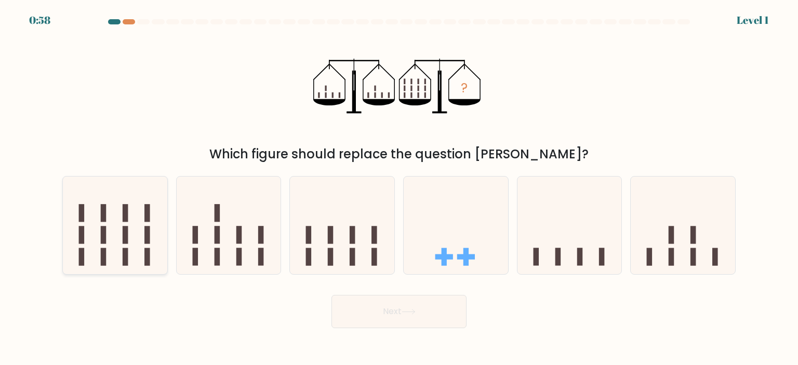
click at [123, 233] on icon at bounding box center [115, 225] width 104 height 86
click at [399, 188] on input "a." at bounding box center [399, 185] width 1 height 5
radio input "true"
click at [399, 316] on button "Next" at bounding box center [398, 311] width 135 height 33
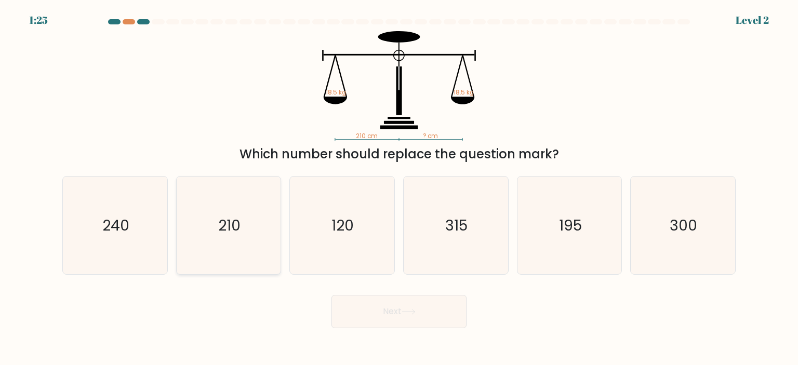
click at [280, 227] on div "210" at bounding box center [228, 225] width 105 height 99
click at [399, 188] on input "b. 210" at bounding box center [399, 185] width 1 height 5
radio input "true"
click at [378, 320] on button "Next" at bounding box center [398, 311] width 135 height 33
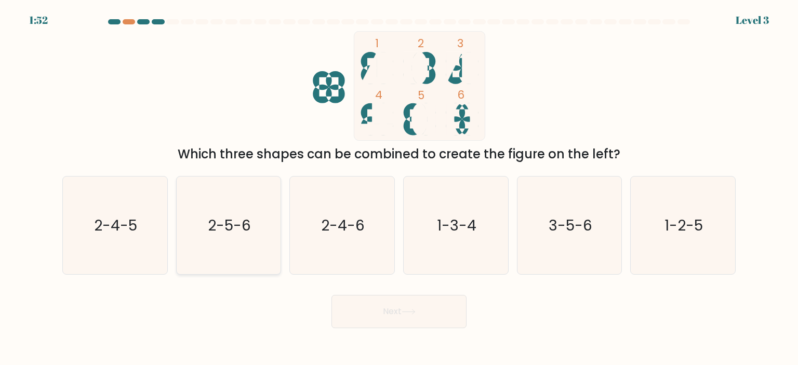
click at [227, 229] on text "2-5-6" at bounding box center [229, 225] width 43 height 21
click at [399, 188] on input "b. 2-5-6" at bounding box center [399, 185] width 1 height 5
radio input "true"
click at [423, 315] on button "Next" at bounding box center [398, 311] width 135 height 33
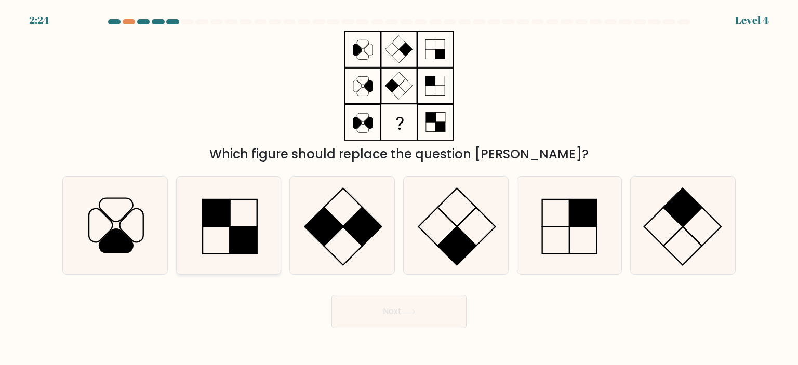
click at [261, 242] on icon at bounding box center [229, 226] width 98 height 98
click at [399, 188] on input "b." at bounding box center [399, 185] width 1 height 5
radio input "true"
click at [347, 228] on rect at bounding box center [362, 226] width 38 height 38
click at [399, 188] on input "c." at bounding box center [399, 185] width 1 height 5
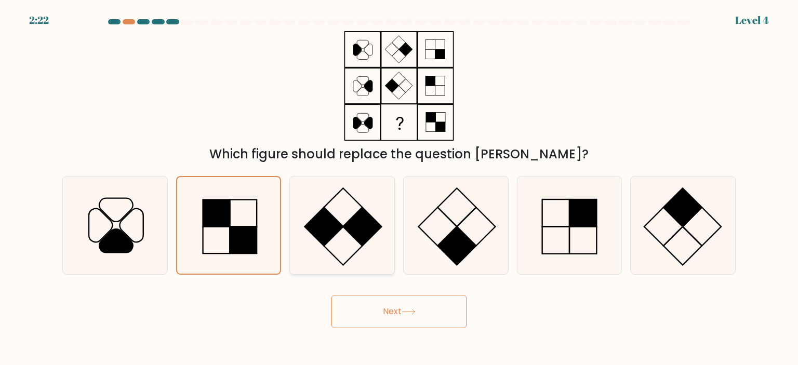
radio input "true"
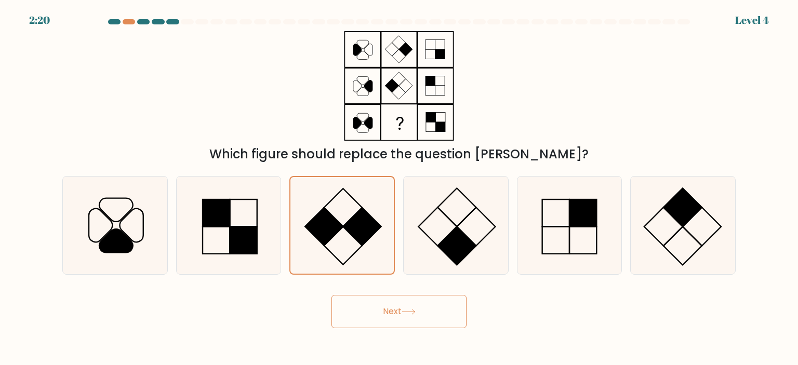
click at [410, 304] on button "Next" at bounding box center [398, 311] width 135 height 33
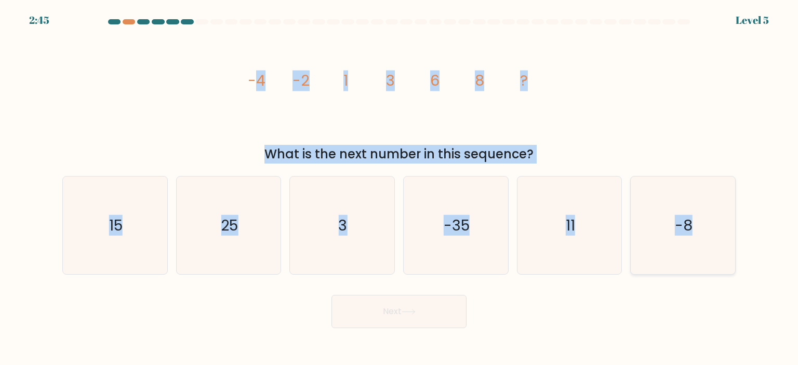
drag, startPoint x: 254, startPoint y: 77, endPoint x: 716, endPoint y: 238, distance: 490.3
click at [716, 238] on form at bounding box center [399, 173] width 798 height 309
copy form "4 -2 1 3 6 8 ? What is the next number in this sequence? a. 15 b. 25 c. 3 d. -3…"
click at [512, 117] on icon "image/svg+xml -4 -2 1 3 6 8 ?" at bounding box center [399, 86] width 312 height 110
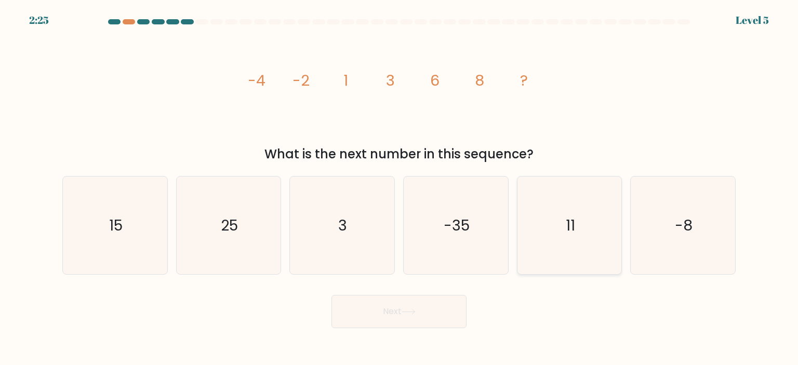
click at [567, 216] on text "11" at bounding box center [570, 225] width 9 height 21
click at [400, 188] on input "e. 11" at bounding box center [399, 185] width 1 height 5
radio input "true"
click at [432, 306] on button "Next" at bounding box center [398, 311] width 135 height 33
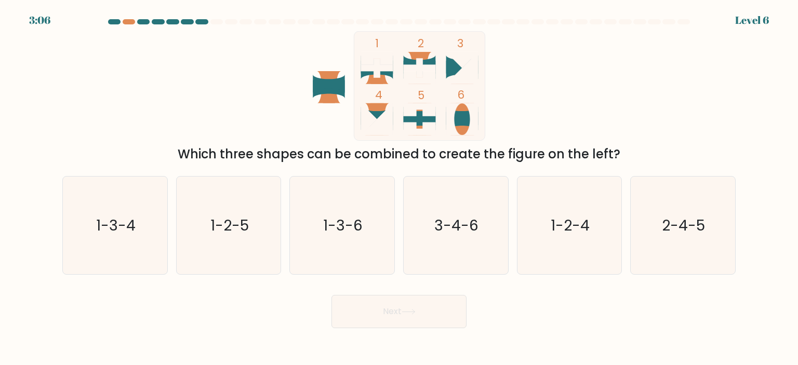
drag, startPoint x: 327, startPoint y: 27, endPoint x: 398, endPoint y: 54, distance: 75.5
click at [398, 54] on form at bounding box center [399, 173] width 798 height 309
click at [263, 210] on icon "1-2-5" at bounding box center [229, 226] width 98 height 98
click at [399, 188] on input "b. 1-2-5" at bounding box center [399, 185] width 1 height 5
radio input "true"
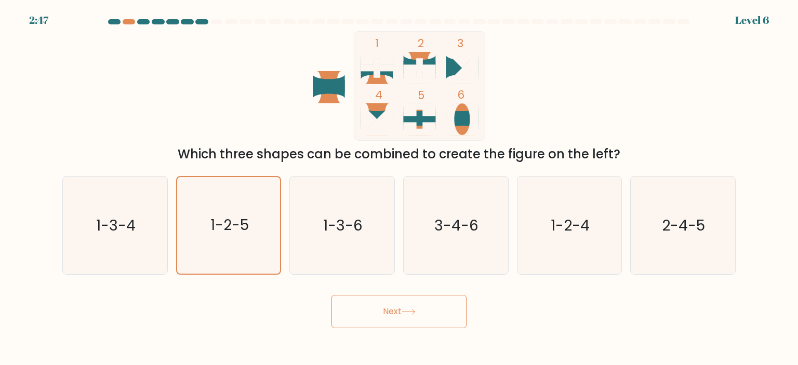
click at [395, 320] on button "Next" at bounding box center [398, 311] width 135 height 33
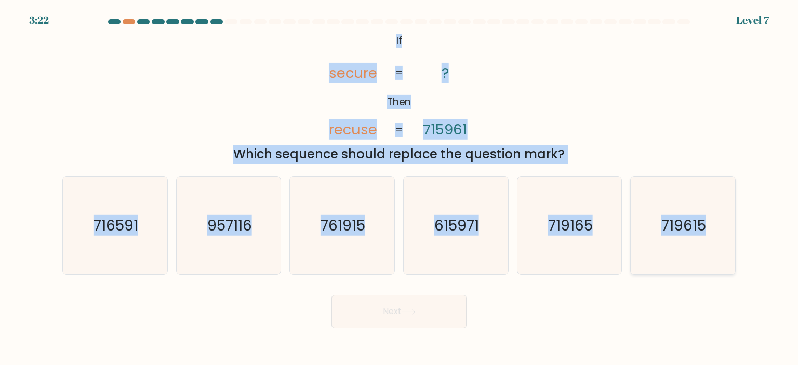
drag, startPoint x: 390, startPoint y: 37, endPoint x: 722, endPoint y: 267, distance: 404.4
click at [722, 267] on form "If ?" at bounding box center [399, 173] width 798 height 309
copy form "If Then secure recuse ? 715961 = = Which sequence should replace the question m…"
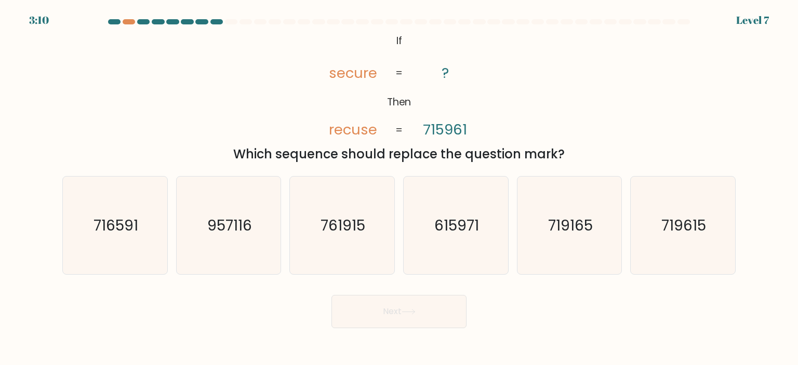
click at [551, 25] on div at bounding box center [399, 23] width 686 height 9
click at [452, 215] on text "615971" at bounding box center [456, 225] width 45 height 21
click at [400, 188] on input "d. 615971" at bounding box center [399, 185] width 1 height 5
radio input "true"
click at [409, 320] on button "Next" at bounding box center [398, 311] width 135 height 33
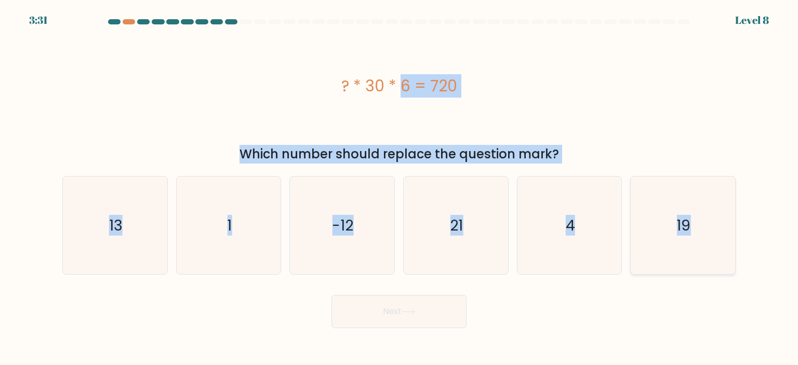
drag, startPoint x: 343, startPoint y: 81, endPoint x: 697, endPoint y: 235, distance: 385.8
click at [697, 235] on form "a. 1" at bounding box center [399, 173] width 798 height 309
copy form "? * 30 * 6 = 720 Which number should replace the question mark? a. 13 b. 1 c. -…"
click at [567, 72] on div "? * 30 * 6 = 720" at bounding box center [398, 86] width 673 height 110
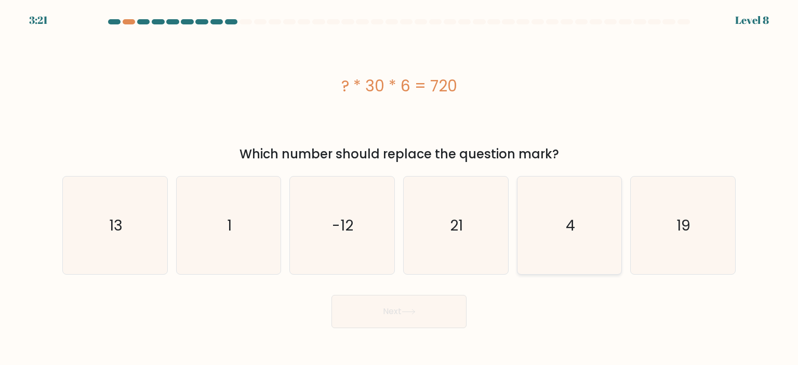
click at [565, 210] on icon "4" at bounding box center [570, 226] width 98 height 98
click at [400, 188] on input "e. 4" at bounding box center [399, 185] width 1 height 5
radio input "true"
click at [446, 313] on button "Next" at bounding box center [398, 311] width 135 height 33
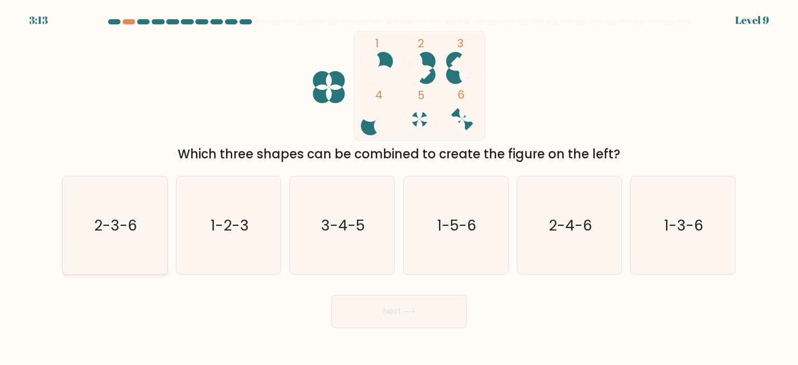
click at [134, 240] on icon "2-3-6" at bounding box center [115, 226] width 98 height 98
click at [399, 188] on input "a. 2-3-6" at bounding box center [399, 185] width 1 height 5
radio input "true"
click at [257, 228] on icon "1-2-3" at bounding box center [229, 226] width 98 height 98
click at [399, 188] on input "b. 1-2-3" at bounding box center [399, 185] width 1 height 5
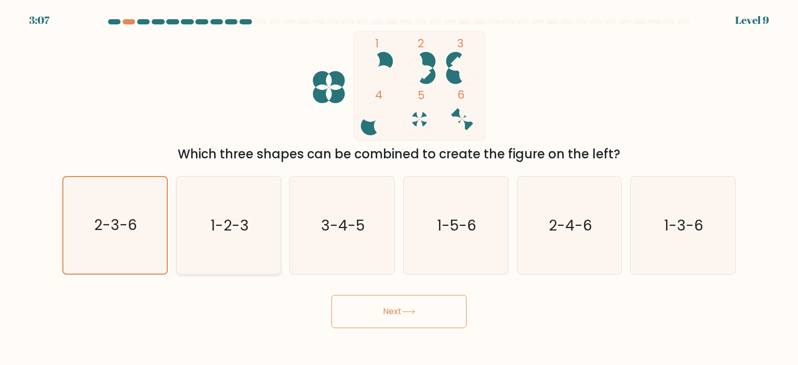
radio input "true"
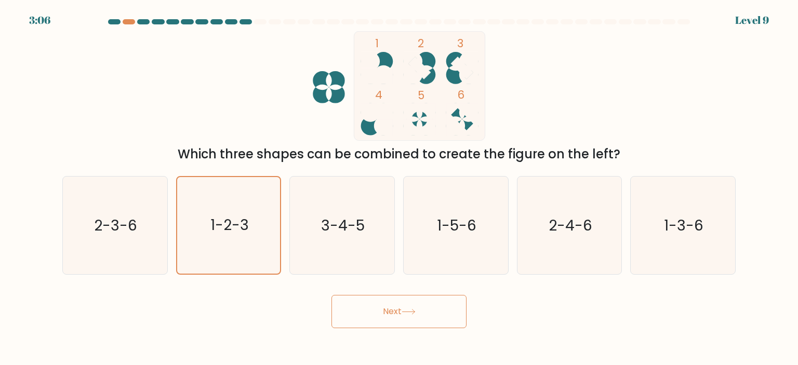
click at [391, 304] on button "Next" at bounding box center [398, 311] width 135 height 33
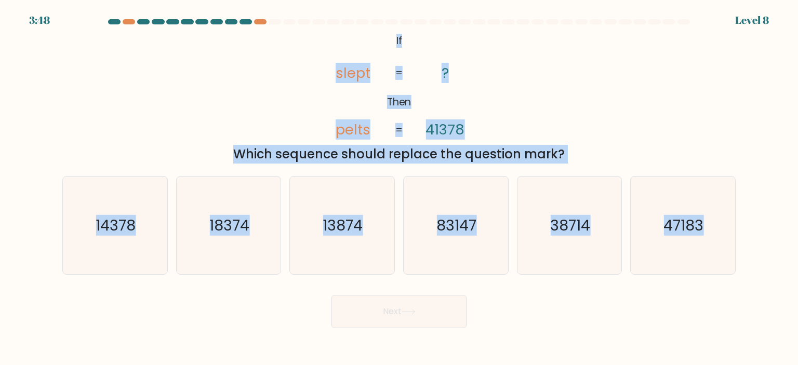
drag, startPoint x: 389, startPoint y: 40, endPoint x: 748, endPoint y: 253, distance: 417.5
click at [748, 253] on form "If ?" at bounding box center [399, 173] width 798 height 309
copy form "If Then slept pelts ? 41378 = = Which sequence should replace the question mark…"
click at [484, 131] on icon "@import url('https://fonts.googleapis.com/css?family=Abril+Fatface:400,100,100i…" at bounding box center [399, 86] width 178 height 110
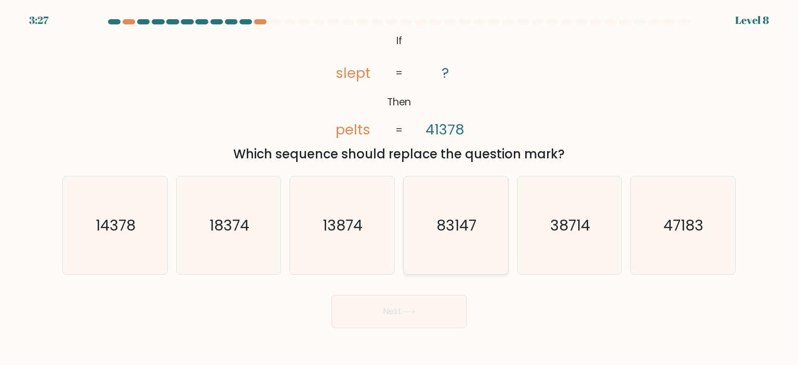
click at [448, 224] on text "83147" at bounding box center [457, 225] width 40 height 21
click at [400, 188] on input "d. 83147" at bounding box center [399, 185] width 1 height 5
radio input "true"
click at [405, 315] on icon at bounding box center [409, 312] width 14 height 6
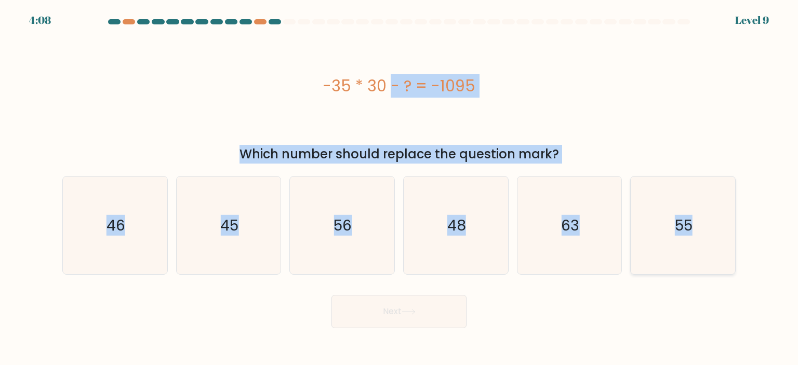
drag, startPoint x: 317, startPoint y: 83, endPoint x: 702, endPoint y: 227, distance: 411.2
click at [702, 227] on form "a." at bounding box center [399, 173] width 798 height 309
copy form "-35 * 30 - ? = -1095 Which number should replace the question mark? a. 46 b. 45…"
click at [266, 243] on icon "45" at bounding box center [229, 226] width 98 height 98
click at [399, 188] on input "b. 45" at bounding box center [399, 185] width 1 height 5
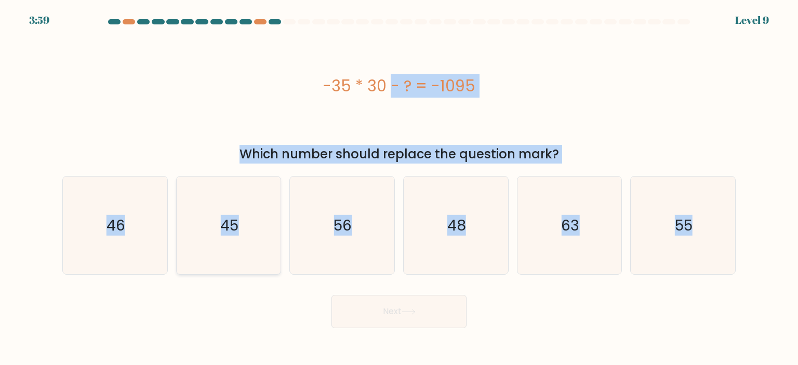
radio input "true"
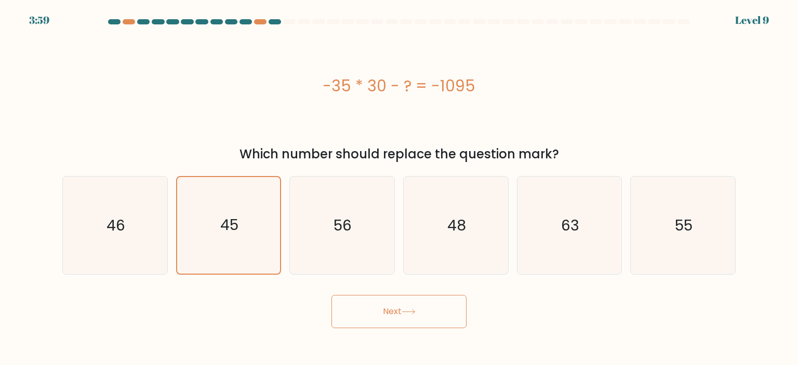
click at [249, 317] on div "Next" at bounding box center [399, 307] width 686 height 41
click at [236, 224] on text "45" at bounding box center [229, 226] width 18 height 20
click at [399, 188] on input "b. 45" at bounding box center [399, 185] width 1 height 5
click at [410, 304] on button "Next" at bounding box center [398, 311] width 135 height 33
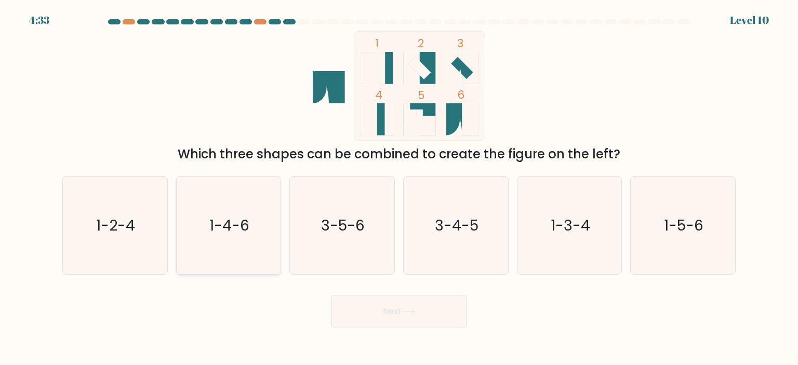
click at [241, 205] on icon "1-4-6" at bounding box center [229, 226] width 98 height 98
click at [399, 188] on input "b. 1-4-6" at bounding box center [399, 185] width 1 height 5
radio input "true"
click at [393, 315] on button "Next" at bounding box center [398, 311] width 135 height 33
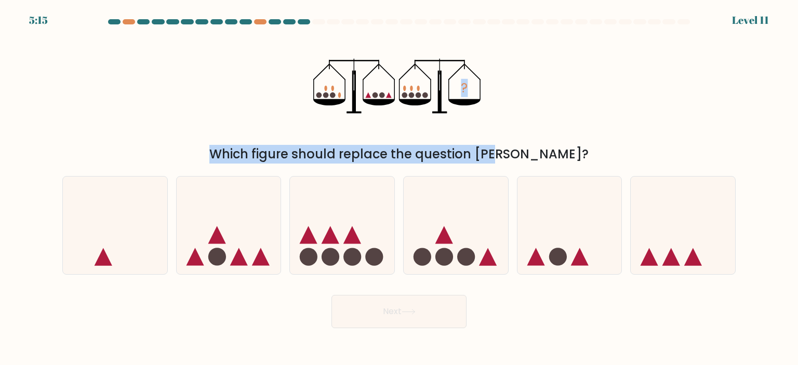
drag, startPoint x: 318, startPoint y: 64, endPoint x: 438, endPoint y: 142, distance: 142.7
click at [438, 142] on div "? Which figure should replace the question mark?" at bounding box center [399, 97] width 686 height 132
click at [596, 102] on div "? Which figure should replace the question mark?" at bounding box center [399, 97] width 686 height 132
drag, startPoint x: 313, startPoint y: 68, endPoint x: 646, endPoint y: 269, distance: 389.0
click at [646, 269] on form at bounding box center [399, 173] width 798 height 309
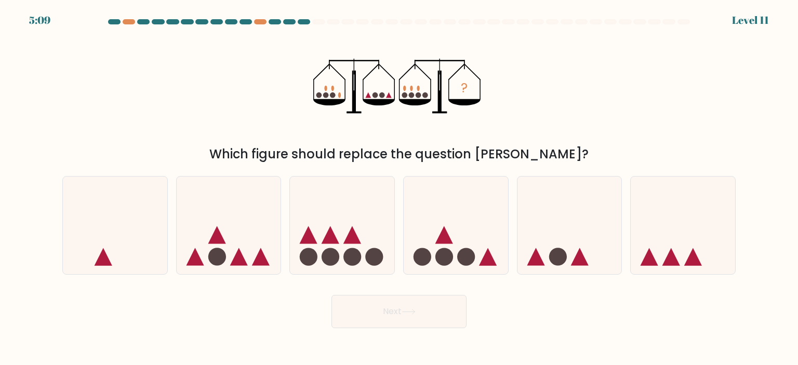
click at [609, 307] on div "Next" at bounding box center [399, 307] width 686 height 41
drag, startPoint x: 260, startPoint y: 46, endPoint x: 460, endPoint y: 84, distance: 203.5
click at [460, 84] on div "? Which figure should replace the question mark?" at bounding box center [399, 97] width 686 height 132
drag, startPoint x: 194, startPoint y: 48, endPoint x: 358, endPoint y: 92, distance: 170.0
click at [358, 92] on div "? Which figure should replace the question mark?" at bounding box center [399, 97] width 686 height 132
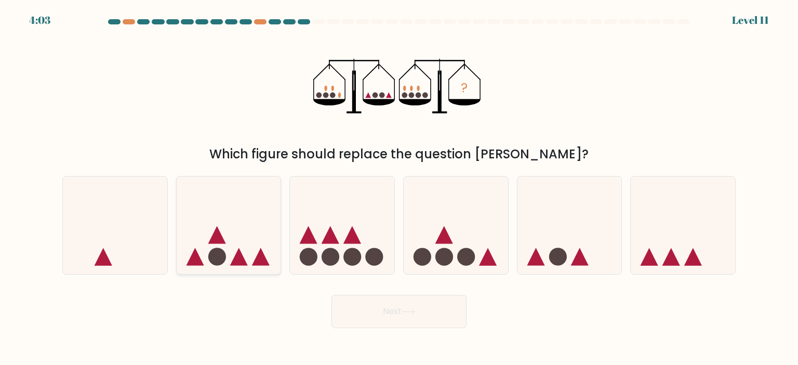
click at [217, 238] on icon at bounding box center [217, 235] width 18 height 18
click at [399, 188] on input "b." at bounding box center [399, 185] width 1 height 5
radio input "true"
click at [532, 227] on icon at bounding box center [569, 225] width 104 height 86
click at [400, 188] on input "e." at bounding box center [399, 185] width 1 height 5
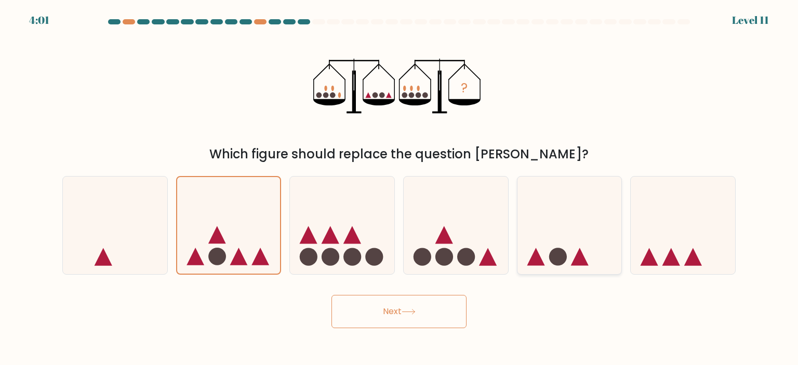
radio input "true"
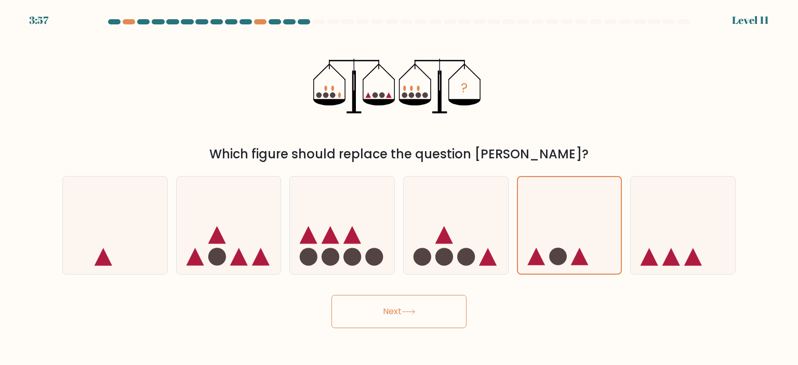
click at [394, 317] on button "Next" at bounding box center [398, 311] width 135 height 33
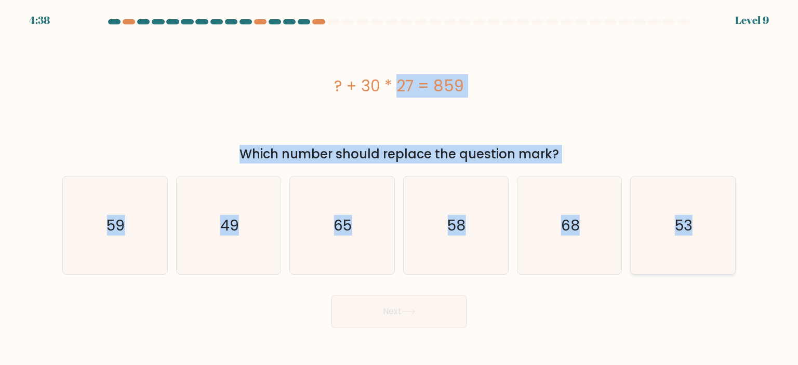
drag, startPoint x: 311, startPoint y: 79, endPoint x: 711, endPoint y: 243, distance: 432.1
click at [711, 243] on form "a." at bounding box center [399, 173] width 798 height 309
copy form "? + 30 * 27 = 859 Which number should replace the question mark? a. 59 b. 49 c.…"
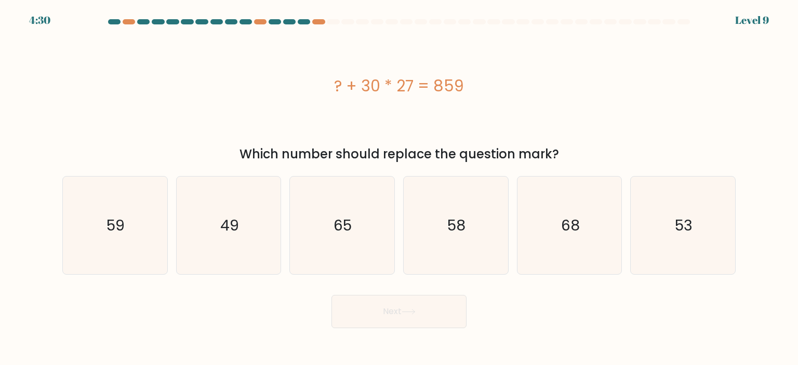
click at [234, 313] on div "Next" at bounding box center [399, 307] width 686 height 41
click at [245, 222] on icon "49" at bounding box center [229, 226] width 98 height 98
click at [399, 188] on input "b. 49" at bounding box center [399, 185] width 1 height 5
radio input "true"
click at [346, 300] on button "Next" at bounding box center [398, 311] width 135 height 33
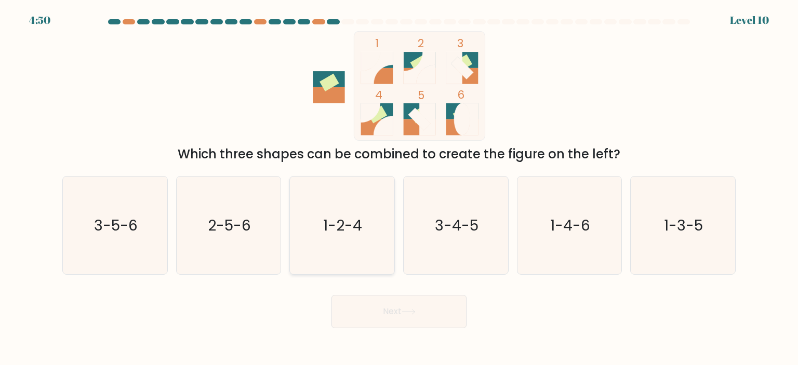
click at [344, 221] on text "1-2-4" at bounding box center [343, 225] width 39 height 21
click at [399, 188] on input "c. 1-2-4" at bounding box center [399, 185] width 1 height 5
radio input "true"
click at [411, 310] on icon at bounding box center [409, 312] width 14 height 6
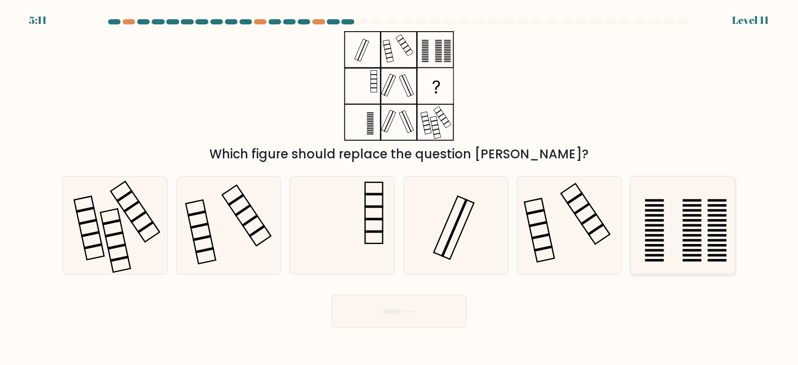
click at [652, 236] on rect at bounding box center [654, 235] width 19 height 3
click at [400, 188] on input "f." at bounding box center [399, 185] width 1 height 5
radio input "true"
click at [409, 311] on icon at bounding box center [409, 312] width 14 height 6
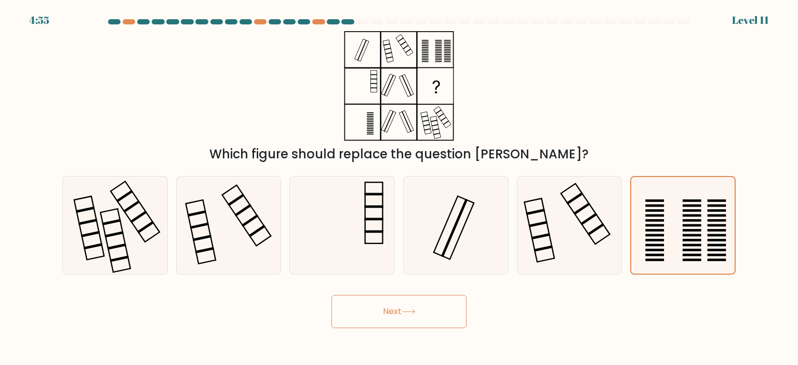
click at [423, 325] on button "Next" at bounding box center [398, 311] width 135 height 33
click at [676, 216] on icon at bounding box center [682, 225] width 97 height 97
click at [400, 188] on input "f." at bounding box center [399, 185] width 1 height 5
click at [441, 308] on button "Next" at bounding box center [398, 311] width 135 height 33
click at [243, 201] on icon at bounding box center [229, 226] width 98 height 98
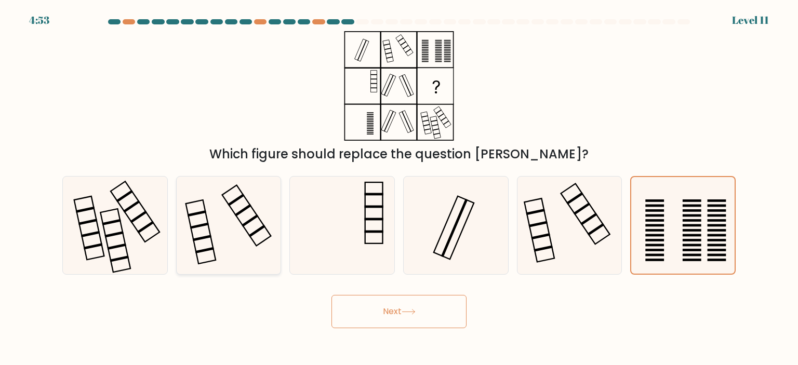
click at [399, 188] on input "b." at bounding box center [399, 185] width 1 height 5
radio input "true"
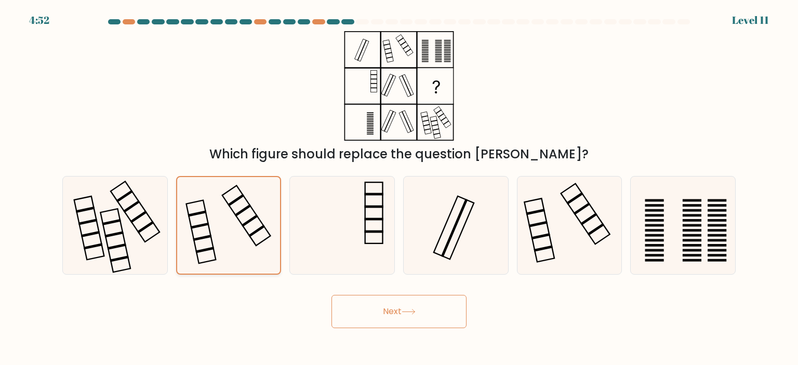
click at [193, 222] on icon at bounding box center [228, 225] width 97 height 97
click at [399, 188] on input "b." at bounding box center [399, 185] width 1 height 5
click at [129, 220] on icon at bounding box center [115, 226] width 98 height 98
click at [399, 188] on input "a." at bounding box center [399, 185] width 1 height 5
radio input "true"
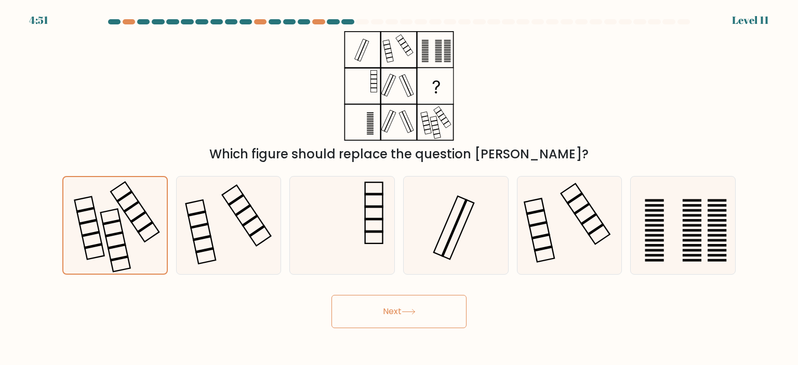
click at [347, 311] on button "Next" at bounding box center [398, 311] width 135 height 33
click at [444, 319] on button "Next" at bounding box center [398, 311] width 135 height 33
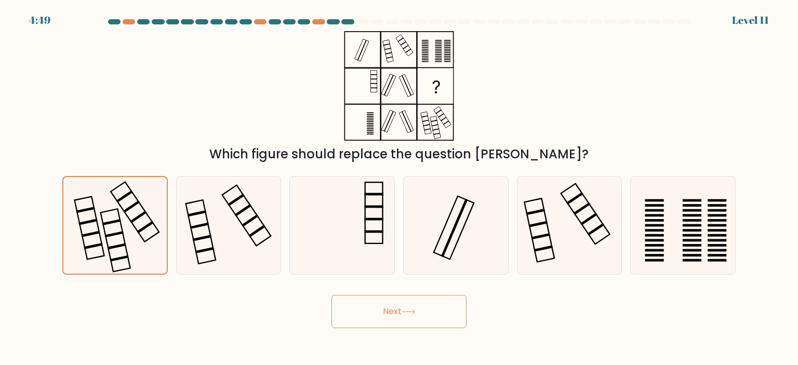
click at [444, 319] on button "Next" at bounding box center [398, 311] width 135 height 33
click at [331, 295] on button "Next" at bounding box center [398, 311] width 135 height 33
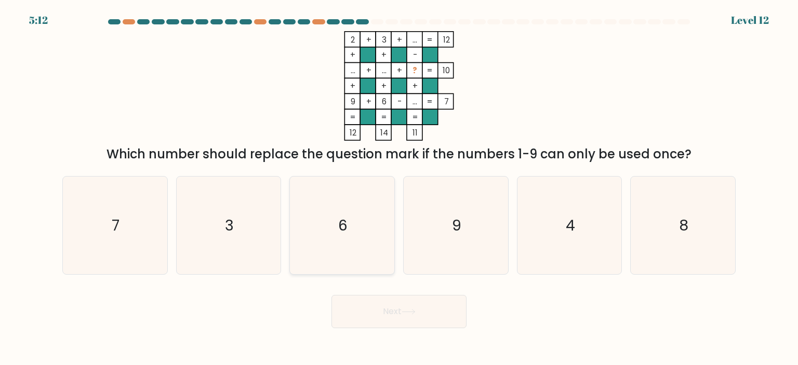
click at [382, 235] on icon "6" at bounding box center [342, 226] width 98 height 98
click at [399, 188] on input "c. 6" at bounding box center [399, 185] width 1 height 5
radio input "true"
click at [445, 305] on button "Next" at bounding box center [398, 311] width 135 height 33
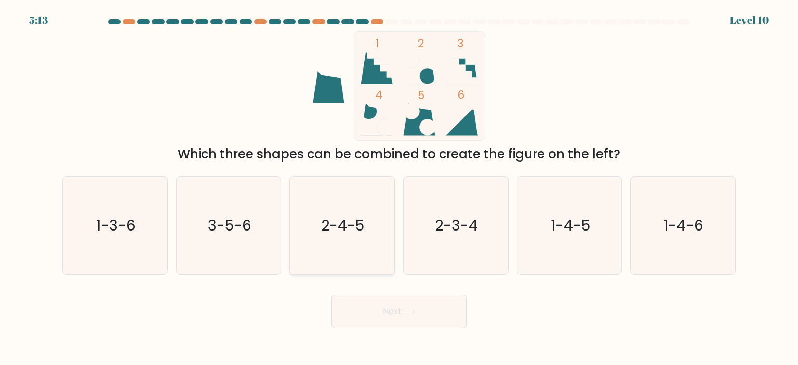
click at [307, 235] on icon "2-4-5" at bounding box center [342, 226] width 98 height 98
click at [399, 188] on input "c. 2-4-5" at bounding box center [399, 185] width 1 height 5
radio input "true"
click at [383, 315] on button "Next" at bounding box center [398, 311] width 135 height 33
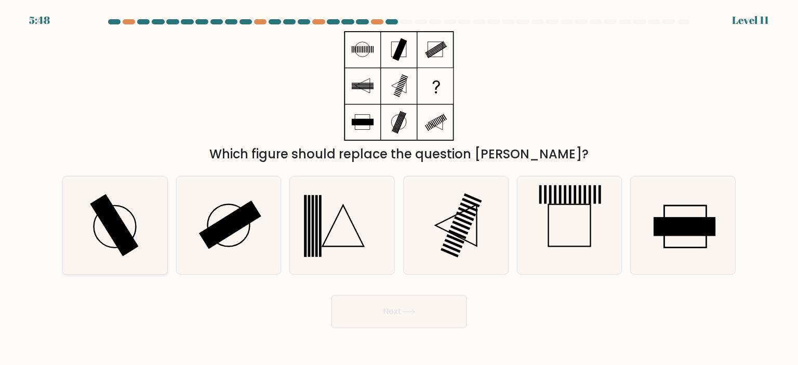
click at [137, 225] on icon at bounding box center [115, 226] width 98 height 98
click at [399, 188] on input "a." at bounding box center [399, 185] width 1 height 5
radio input "true"
click at [363, 219] on icon at bounding box center [342, 226] width 98 height 98
click at [399, 188] on input "c." at bounding box center [399, 185] width 1 height 5
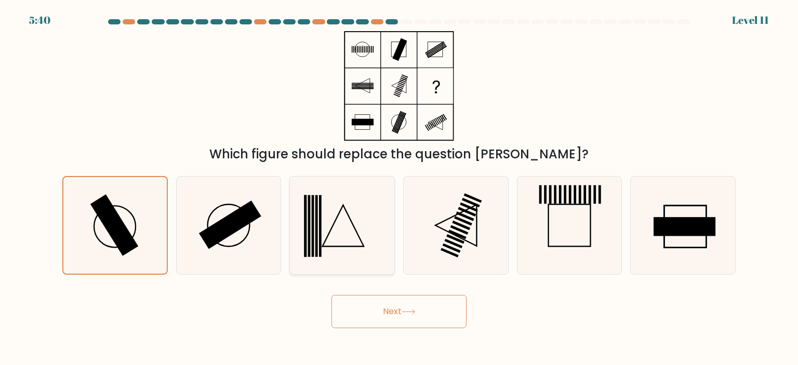
radio input "true"
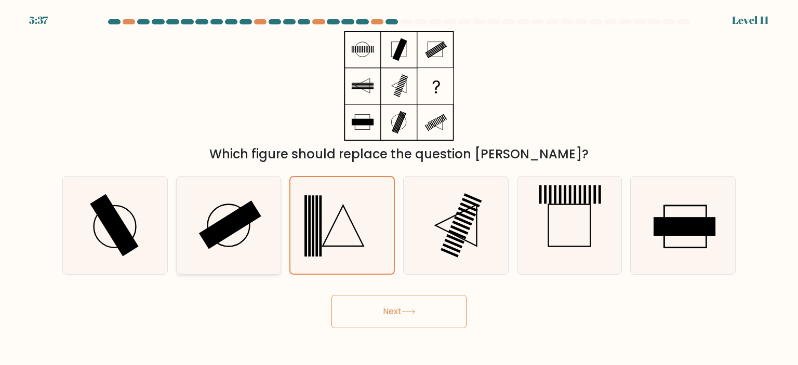
click at [245, 233] on icon at bounding box center [229, 226] width 98 height 98
click at [399, 188] on input "b." at bounding box center [399, 185] width 1 height 5
radio input "true"
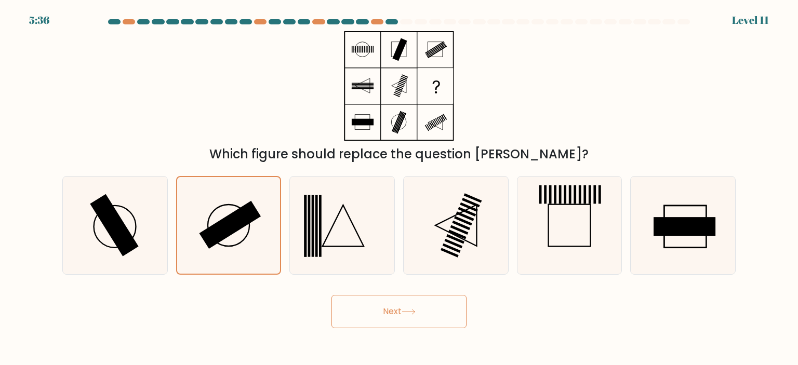
click at [391, 315] on button "Next" at bounding box center [398, 311] width 135 height 33
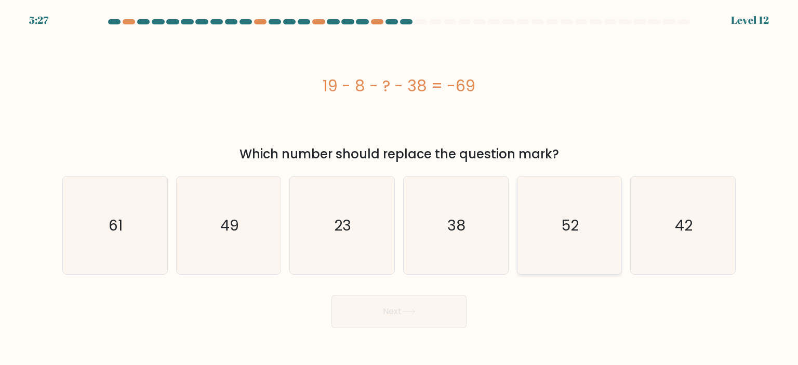
click at [600, 222] on icon "52" at bounding box center [570, 226] width 98 height 98
click at [400, 188] on input "e. 52" at bounding box center [399, 185] width 1 height 5
radio input "true"
click at [688, 230] on text "42" at bounding box center [684, 225] width 18 height 21
click at [400, 188] on input "f. 42" at bounding box center [399, 185] width 1 height 5
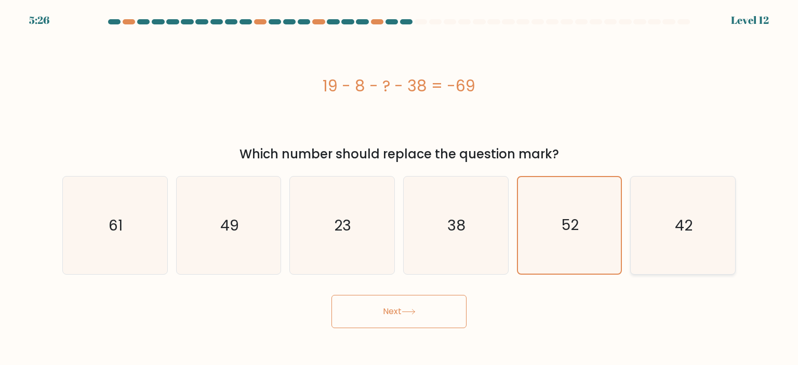
radio input "true"
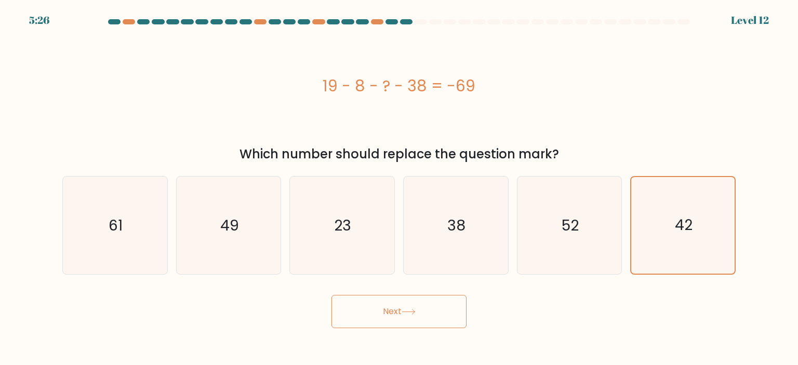
click at [331, 295] on button "Next" at bounding box center [398, 311] width 135 height 33
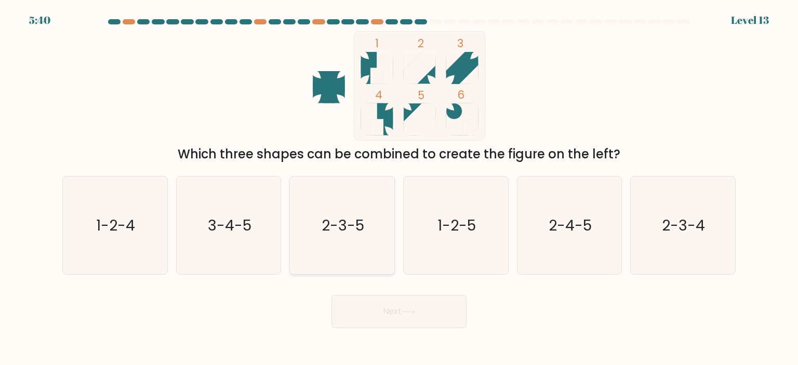
click at [361, 240] on icon "2-3-5" at bounding box center [342, 226] width 98 height 98
click at [399, 188] on input "c. 2-3-5" at bounding box center [399, 185] width 1 height 5
radio input "true"
click at [331, 295] on button "Next" at bounding box center [398, 311] width 135 height 33
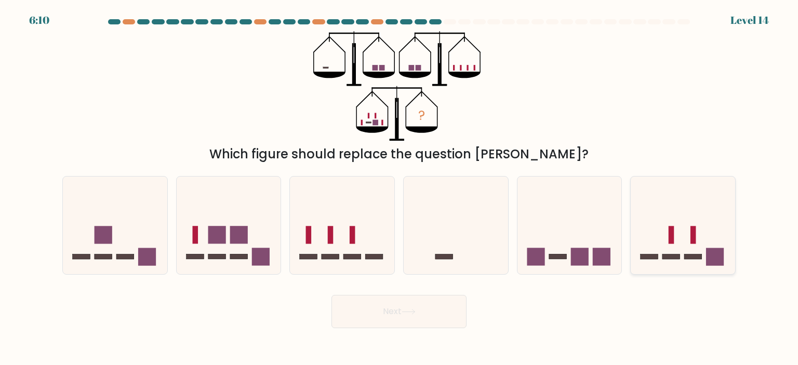
click at [682, 226] on icon at bounding box center [683, 225] width 104 height 86
click at [400, 188] on input "f." at bounding box center [399, 185] width 1 height 5
radio input "true"
click at [331, 295] on button "Next" at bounding box center [398, 311] width 135 height 33
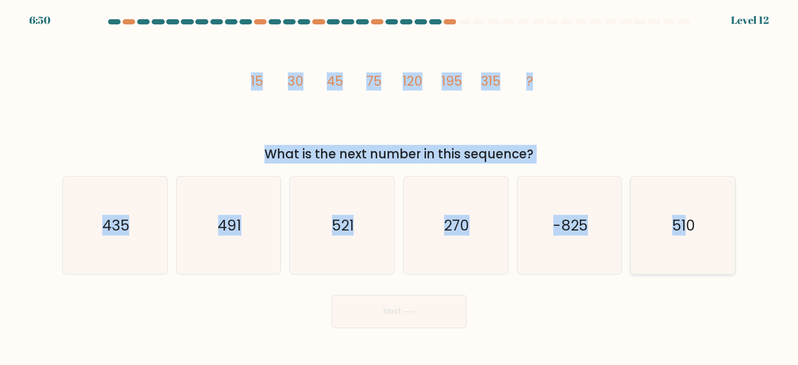
drag, startPoint x: 247, startPoint y: 82, endPoint x: 690, endPoint y: 218, distance: 463.0
click at [690, 218] on form at bounding box center [399, 173] width 798 height 309
click at [359, 123] on icon "image/svg+xml 15 30 45 75 120 195 315 ?" at bounding box center [399, 86] width 312 height 110
drag, startPoint x: 246, startPoint y: 84, endPoint x: 791, endPoint y: 234, distance: 565.2
click at [791, 234] on form at bounding box center [399, 173] width 798 height 309
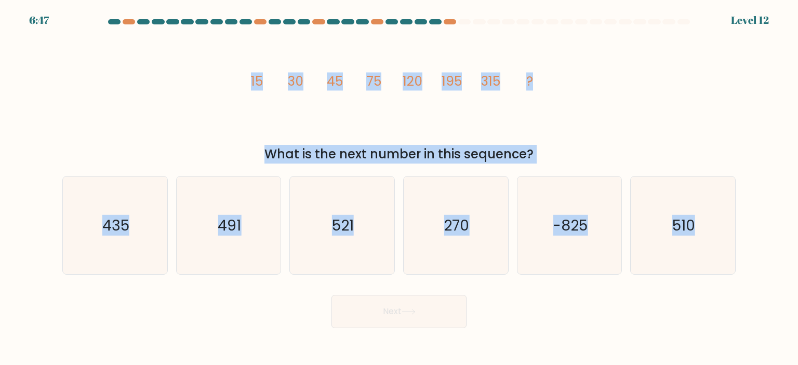
copy form "15 30 45 75 120 195 315 ? What is the next number in this sequence? a. 435 b. 4…"
click at [625, 175] on div "a. 435 b. 491" at bounding box center [399, 221] width 682 height 107
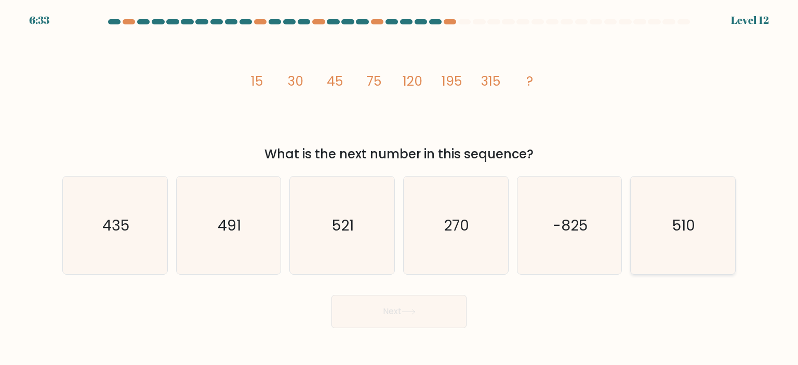
click at [665, 224] on icon "510" at bounding box center [683, 226] width 98 height 98
click at [400, 188] on input "f. 510" at bounding box center [399, 185] width 1 height 5
radio input "true"
click at [331, 295] on button "Next" at bounding box center [398, 311] width 135 height 33
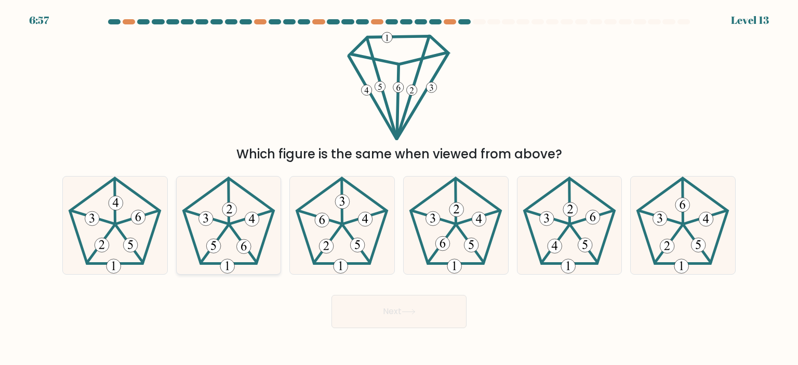
click at [266, 242] on icon at bounding box center [229, 226] width 98 height 98
click at [399, 188] on input "b." at bounding box center [399, 185] width 1 height 5
radio input "true"
click at [331, 295] on button "Next" at bounding box center [398, 311] width 135 height 33
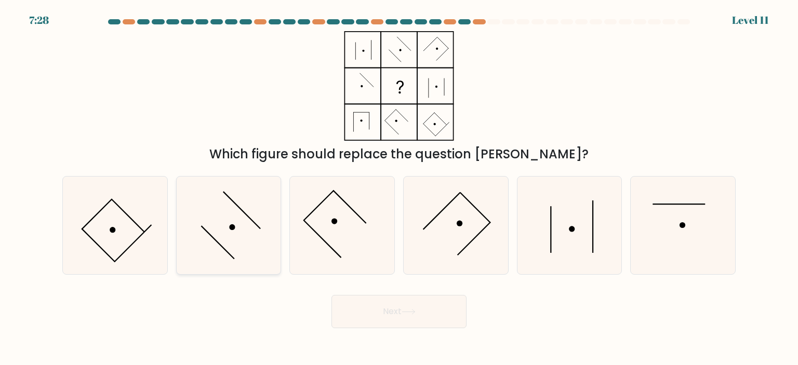
click at [211, 226] on icon at bounding box center [229, 226] width 98 height 98
click at [399, 188] on input "b." at bounding box center [399, 185] width 1 height 5
radio input "true"
click at [671, 219] on icon at bounding box center [683, 226] width 98 height 98
click at [400, 188] on input "f." at bounding box center [399, 185] width 1 height 5
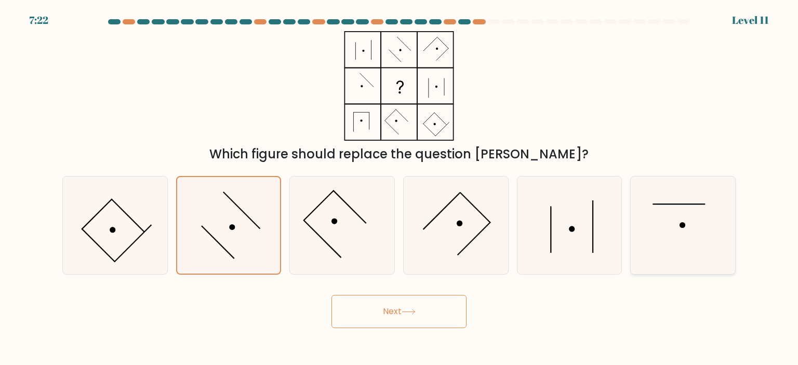
radio input "true"
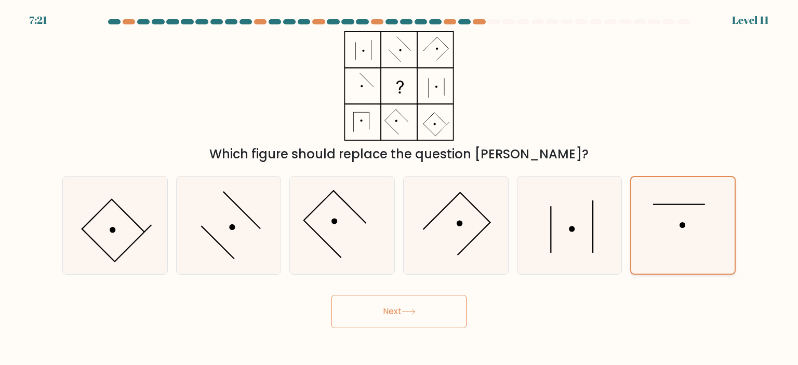
click at [331, 295] on button "Next" at bounding box center [398, 311] width 135 height 33
click at [436, 325] on button "Next" at bounding box center [398, 311] width 135 height 33
click at [447, 318] on button "Next" at bounding box center [398, 311] width 135 height 33
click at [331, 295] on button "Next" at bounding box center [398, 311] width 135 height 33
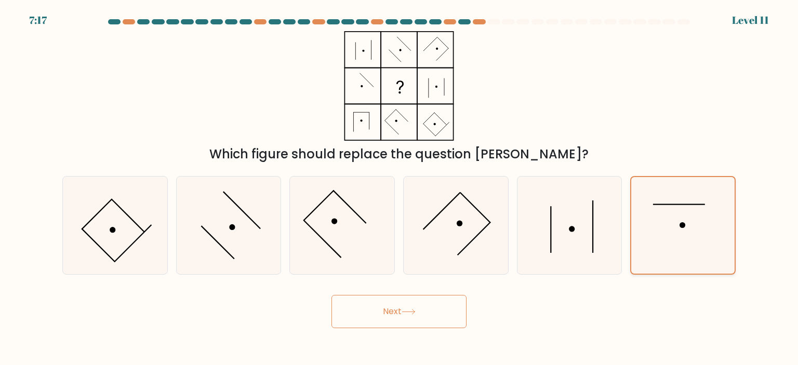
click at [717, 189] on icon at bounding box center [682, 225] width 97 height 97
click at [400, 188] on input "f." at bounding box center [399, 185] width 1 height 5
click at [717, 189] on icon at bounding box center [682, 225] width 97 height 97
click at [400, 188] on input "f." at bounding box center [399, 185] width 1 height 5
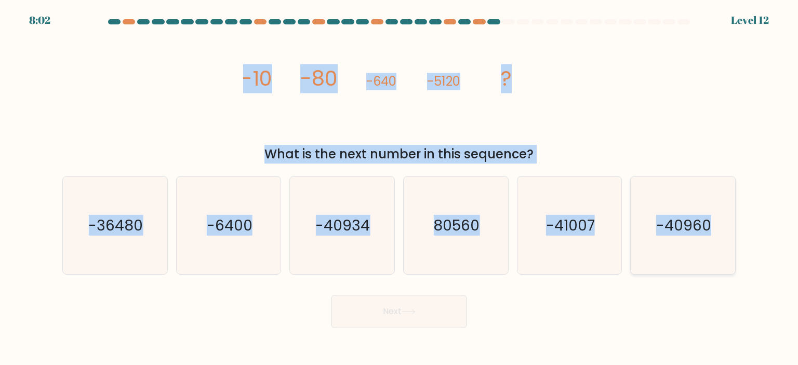
drag, startPoint x: 216, startPoint y: 76, endPoint x: 709, endPoint y: 261, distance: 526.8
click at [709, 261] on form at bounding box center [399, 173] width 798 height 309
copy form "-10 -80 -640 -5120 ? What is the next number in this sequence? a. -36480 b. -64…"
click at [593, 62] on div "image/svg+xml -10 -80 -640 -5120 ? What is the next number in this sequence?" at bounding box center [399, 97] width 686 height 132
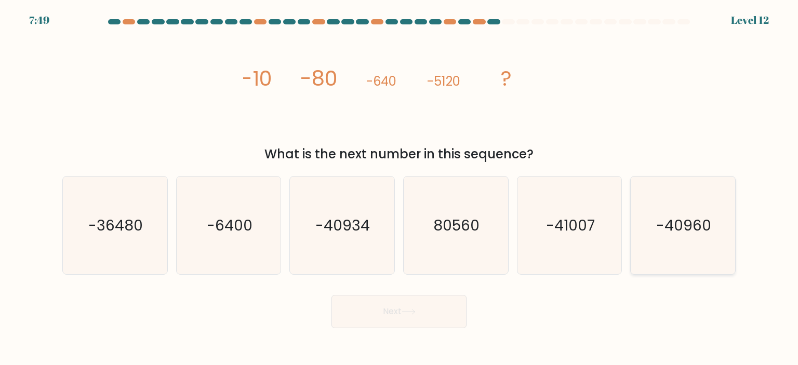
click at [693, 245] on icon "-40960" at bounding box center [683, 226] width 98 height 98
click at [400, 188] on input "f. -40960" at bounding box center [399, 185] width 1 height 5
radio input "true"
click at [374, 308] on button "Next" at bounding box center [398, 311] width 135 height 33
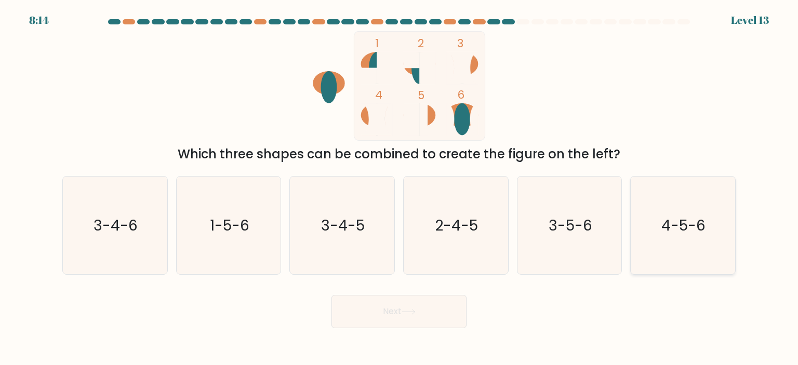
click at [692, 222] on text "4-5-6" at bounding box center [684, 225] width 44 height 21
click at [400, 188] on input "f. 4-5-6" at bounding box center [399, 185] width 1 height 5
radio input "true"
click at [427, 323] on button "Next" at bounding box center [398, 311] width 135 height 33
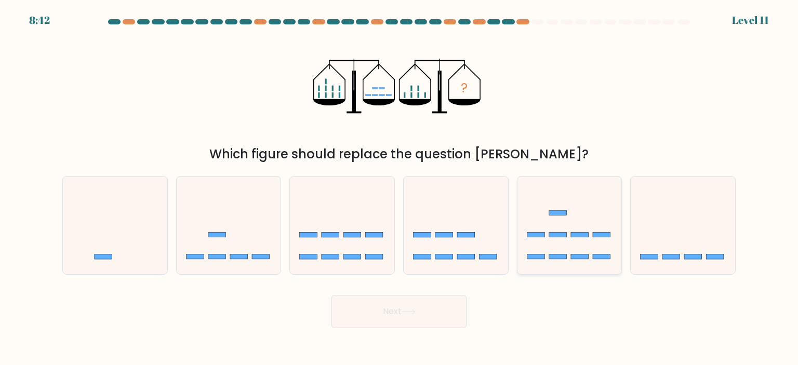
click at [533, 229] on icon at bounding box center [569, 225] width 104 height 86
click at [400, 188] on input "e." at bounding box center [399, 185] width 1 height 5
radio input "true"
click at [445, 307] on button "Next" at bounding box center [398, 311] width 135 height 33
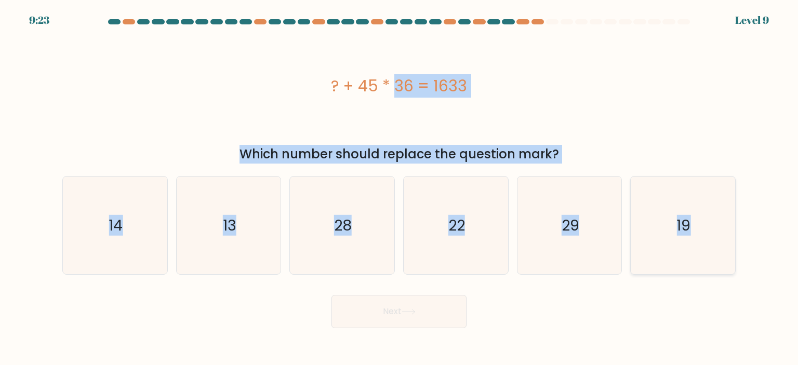
drag, startPoint x: 314, startPoint y: 78, endPoint x: 720, endPoint y: 260, distance: 445.1
click at [720, 260] on form "a." at bounding box center [399, 173] width 798 height 309
copy form "? + 45 * 36 = 1633 Which number should replace the question mark? a. 14 b. 13 c…"
click at [646, 123] on div "? + 45 * 36 = 1633" at bounding box center [398, 86] width 673 height 110
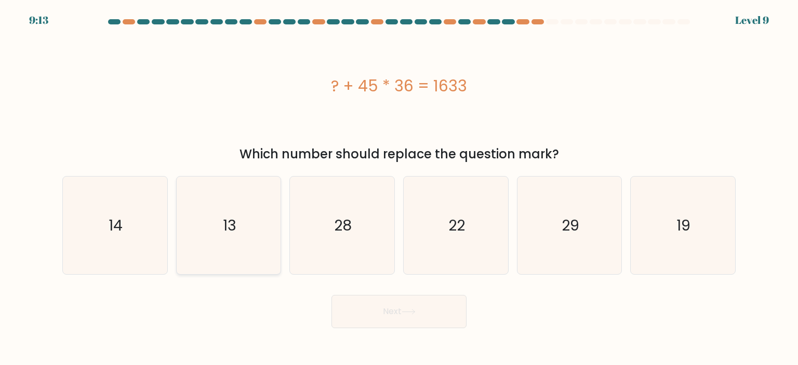
click at [268, 229] on icon "13" at bounding box center [229, 226] width 98 height 98
click at [399, 188] on input "b. 13" at bounding box center [399, 185] width 1 height 5
radio input "true"
click at [331, 295] on button "Next" at bounding box center [398, 311] width 135 height 33
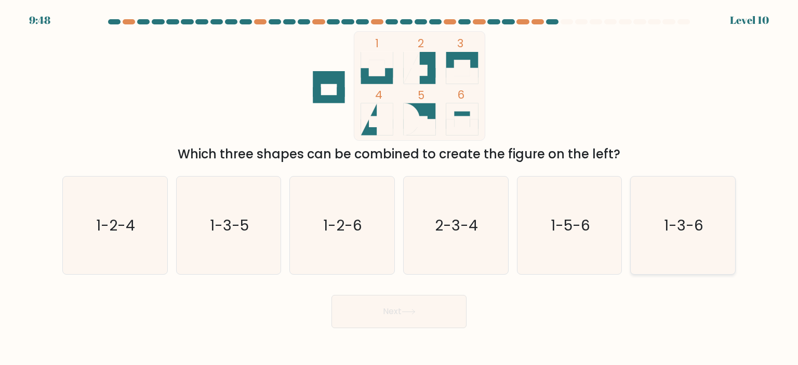
click at [648, 245] on icon "1-3-6" at bounding box center [683, 226] width 98 height 98
click at [400, 188] on input "f. 1-3-6" at bounding box center [399, 185] width 1 height 5
radio input "true"
click at [331, 295] on button "Next" at bounding box center [398, 311] width 135 height 33
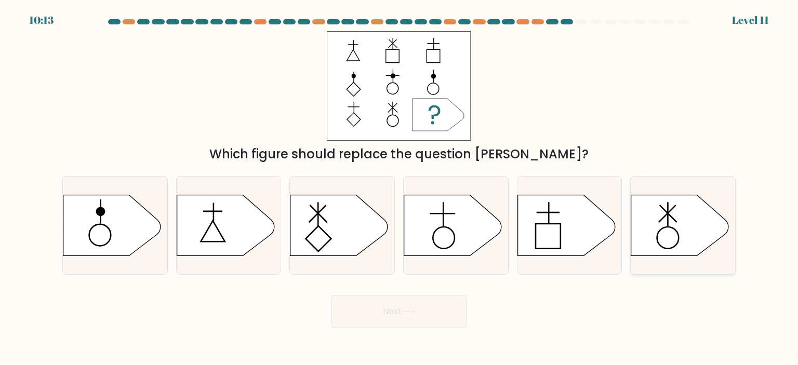
click at [684, 215] on icon at bounding box center [680, 225] width 98 height 61
click at [400, 188] on input "f." at bounding box center [399, 185] width 1 height 5
radio input "true"
click at [331, 295] on button "Next" at bounding box center [398, 311] width 135 height 33
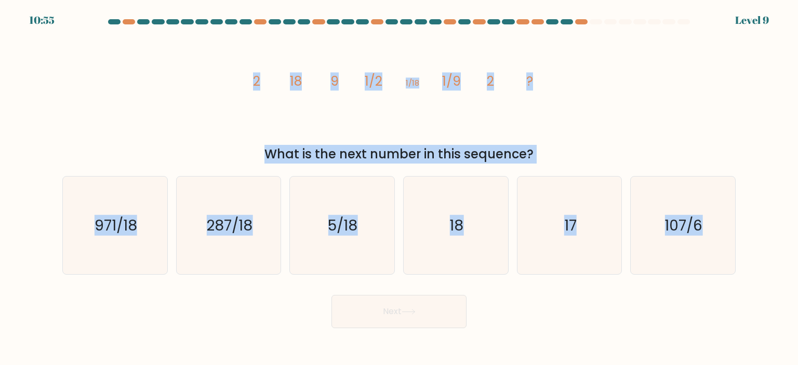
drag, startPoint x: 239, startPoint y: 72, endPoint x: 798, endPoint y: 248, distance: 585.7
click at [798, 248] on form at bounding box center [399, 173] width 798 height 309
copy form "2 18 9 1/2 1/18 1/9 2 ? What is the next number in this sequence? a. 971/18 b. …"
click at [678, 110] on div "image/svg+xml 2 18 9 1/2 1/18 1/9 2 ? What is the next number in this sequence?" at bounding box center [399, 97] width 686 height 132
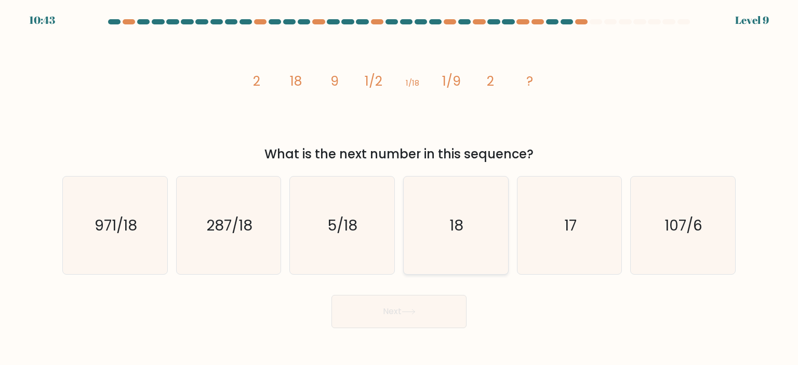
click at [476, 205] on icon "18" at bounding box center [456, 226] width 98 height 98
click at [400, 188] on input "d. 18" at bounding box center [399, 185] width 1 height 5
radio input "true"
click at [331, 295] on button "Next" at bounding box center [398, 311] width 135 height 33
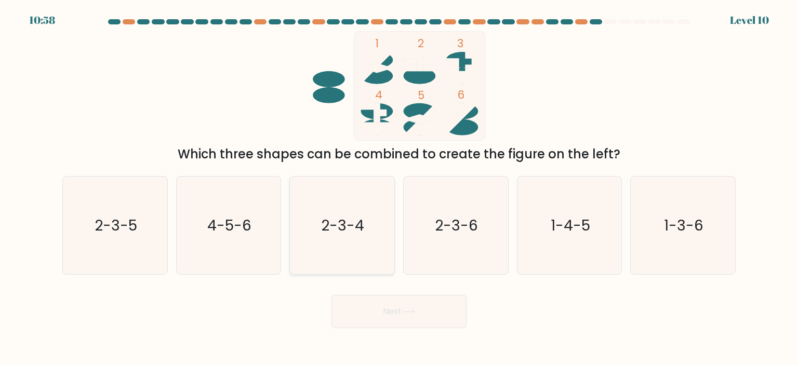
click at [348, 201] on icon "2-3-4" at bounding box center [342, 226] width 98 height 98
click at [399, 188] on input "c. 2-3-4" at bounding box center [399, 185] width 1 height 5
radio input "true"
click at [331, 295] on button "Next" at bounding box center [398, 311] width 135 height 33
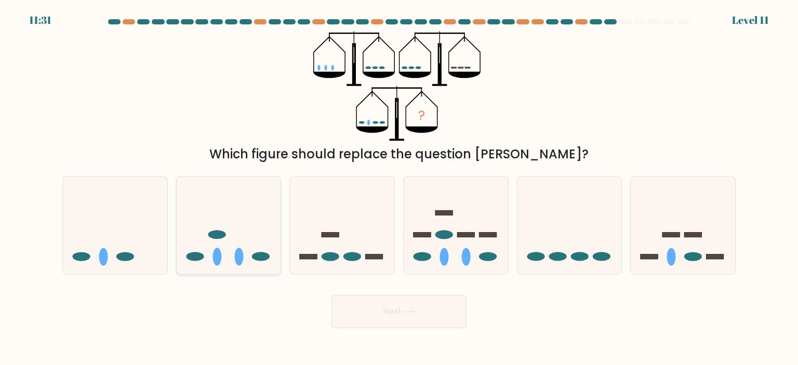
click at [215, 253] on ellipse at bounding box center [217, 257] width 9 height 18
click at [399, 188] on input "b." at bounding box center [399, 185] width 1 height 5
radio input "true"
click at [331, 295] on button "Next" at bounding box center [398, 311] width 135 height 33
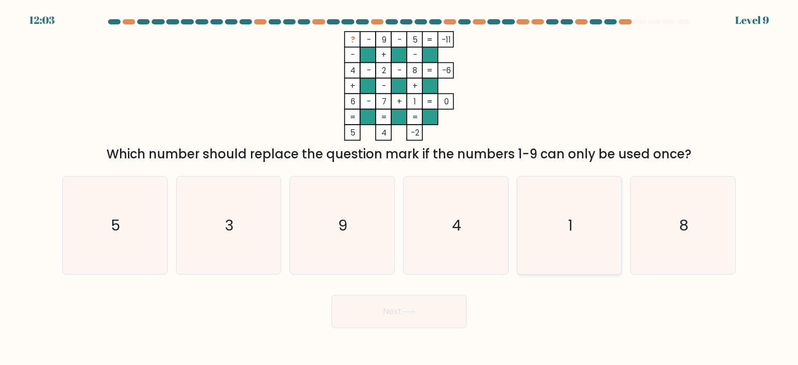
click at [578, 207] on icon "1" at bounding box center [570, 226] width 98 height 98
click at [400, 188] on input "e. 1" at bounding box center [399, 185] width 1 height 5
radio input "true"
click at [331, 295] on button "Next" at bounding box center [398, 311] width 135 height 33
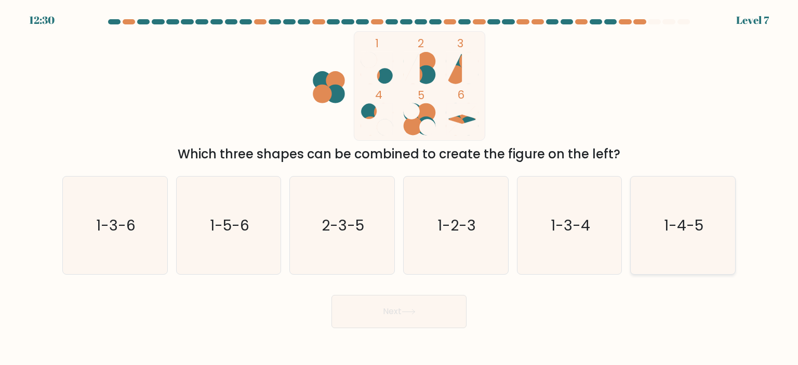
click at [681, 247] on icon "1-4-5" at bounding box center [683, 226] width 98 height 98
click at [400, 188] on input "f. 1-4-5" at bounding box center [399, 185] width 1 height 5
radio input "true"
click at [331, 295] on button "Next" at bounding box center [398, 311] width 135 height 33
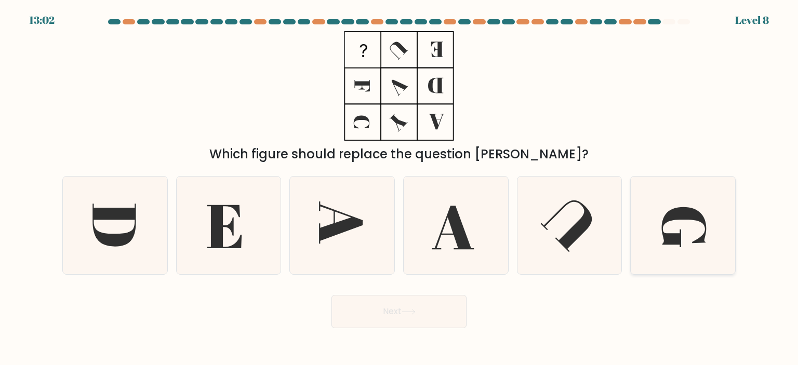
click at [697, 214] on icon at bounding box center [684, 227] width 45 height 40
click at [400, 188] on input "f." at bounding box center [399, 185] width 1 height 5
radio input "true"
click at [331, 295] on button "Next" at bounding box center [398, 311] width 135 height 33
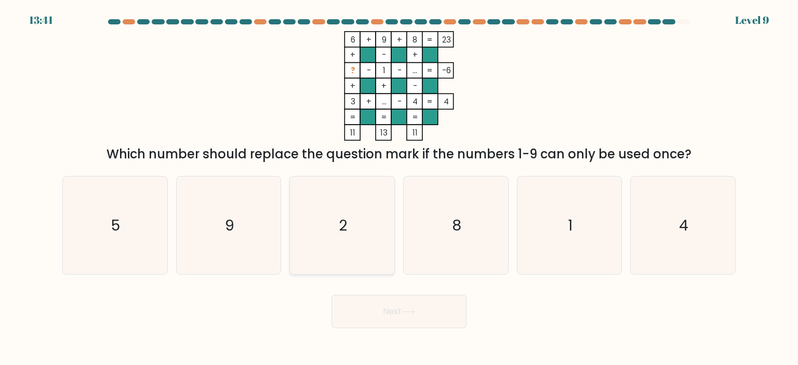
click at [382, 216] on icon "2" at bounding box center [342, 226] width 98 height 98
click at [399, 188] on input "c. 2" at bounding box center [399, 185] width 1 height 5
radio input "true"
click at [331, 295] on button "Next" at bounding box center [398, 311] width 135 height 33
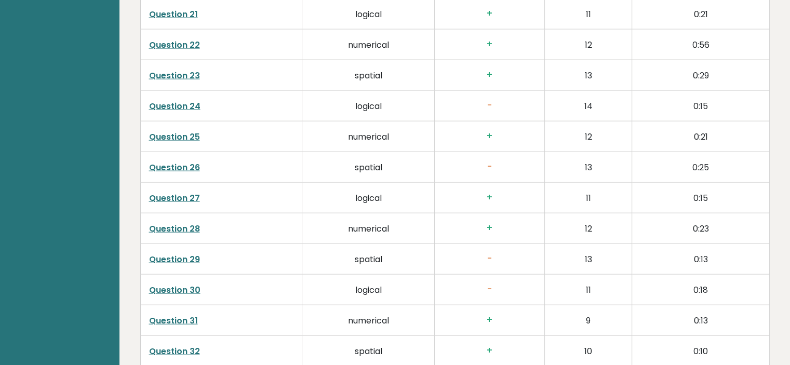
scroll to position [2719, 0]
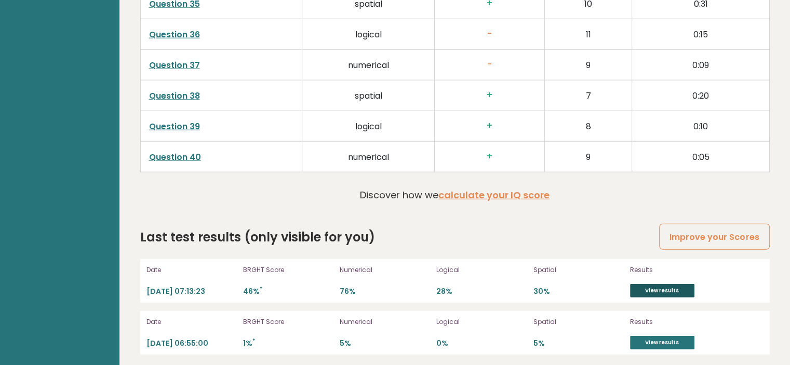
click at [660, 284] on link "View results" at bounding box center [662, 291] width 64 height 14
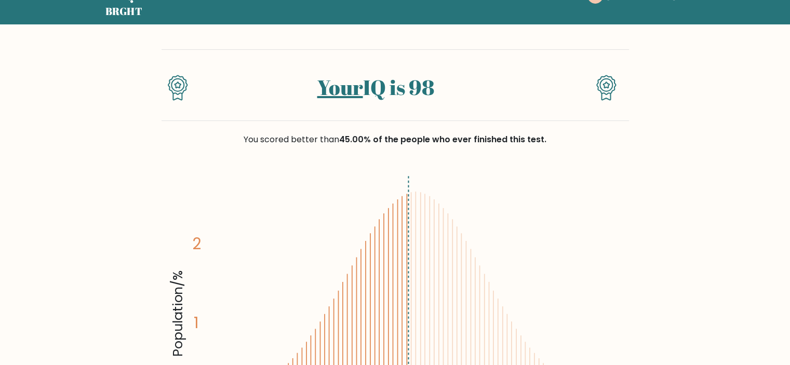
scroll to position [55, 0]
